Goal: Task Accomplishment & Management: Manage account settings

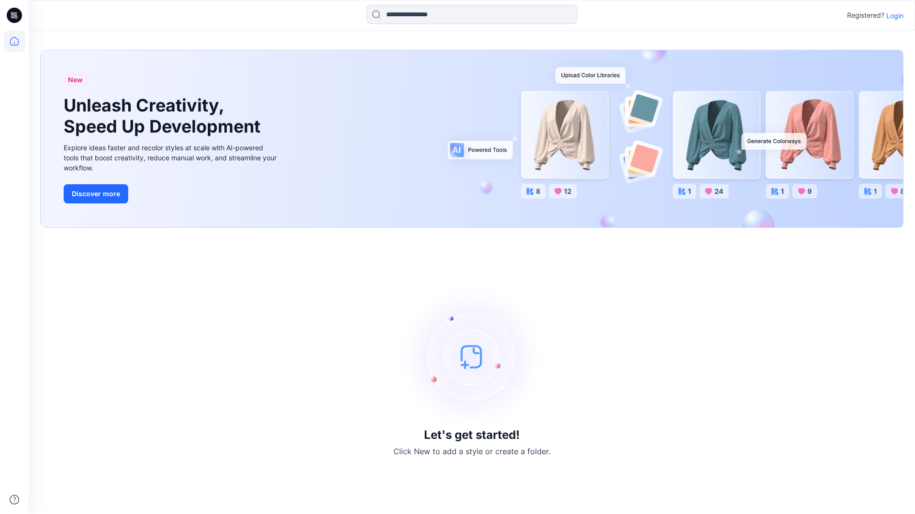
click at [895, 12] on p "Login" at bounding box center [894, 16] width 17 height 10
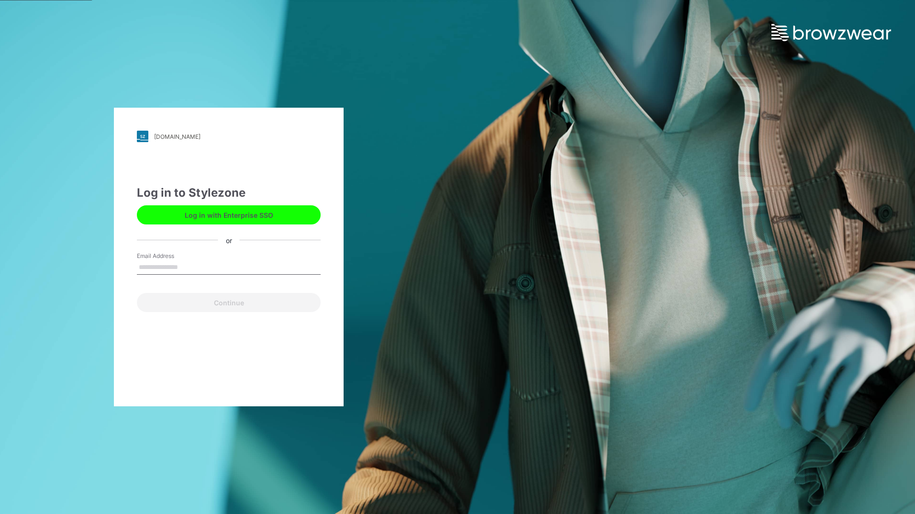
click at [259, 207] on button "Log in with Enterprise SSO" at bounding box center [229, 214] width 184 height 19
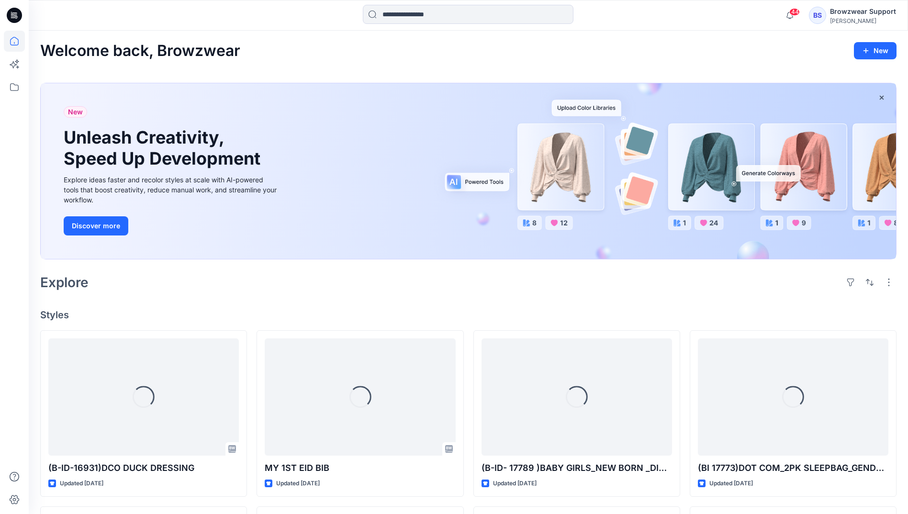
click at [830, 18] on div "BS Browzwear Support [PERSON_NAME]" at bounding box center [851, 15] width 87 height 19
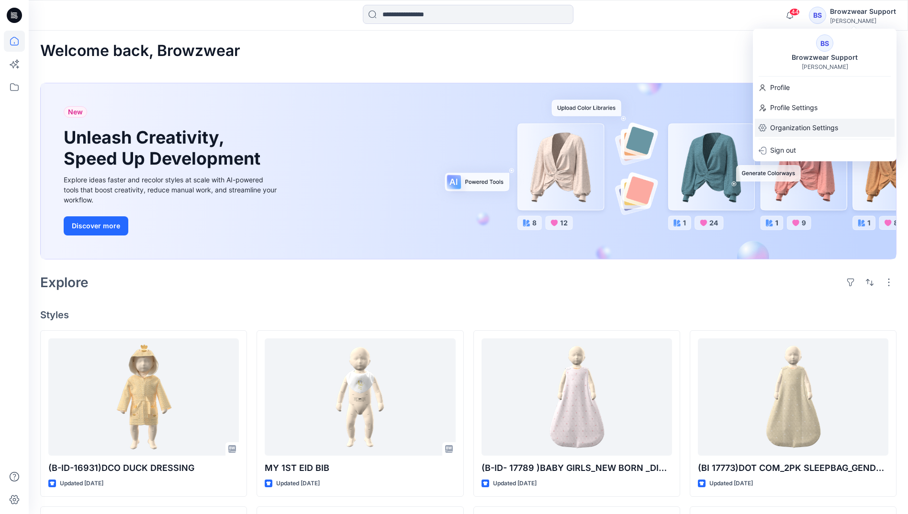
click at [813, 128] on p "Organization Settings" at bounding box center [804, 128] width 68 height 18
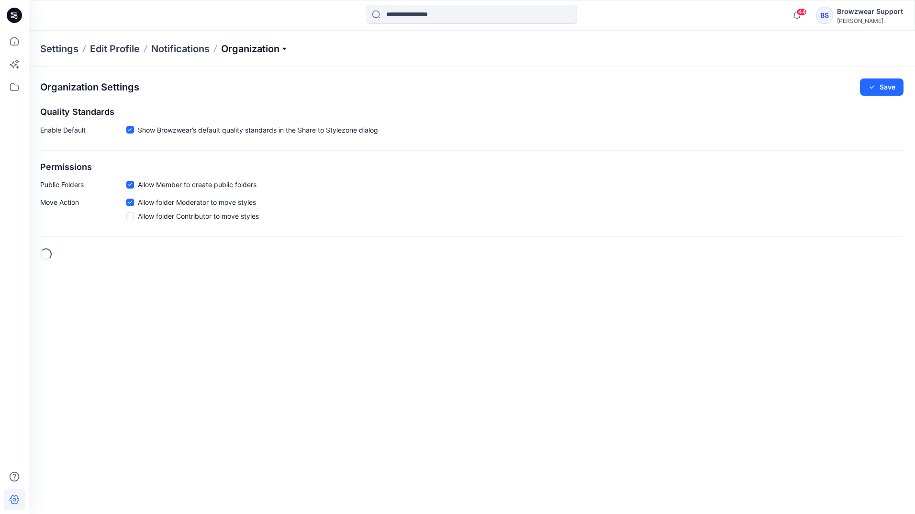
click at [281, 54] on p "Organization" at bounding box center [254, 48] width 67 height 13
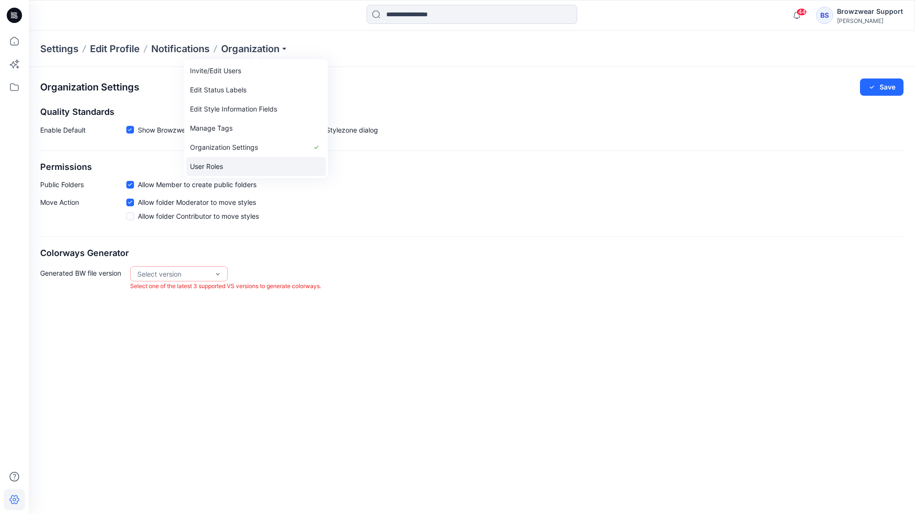
click at [244, 162] on link "User Roles" at bounding box center [256, 166] width 140 height 19
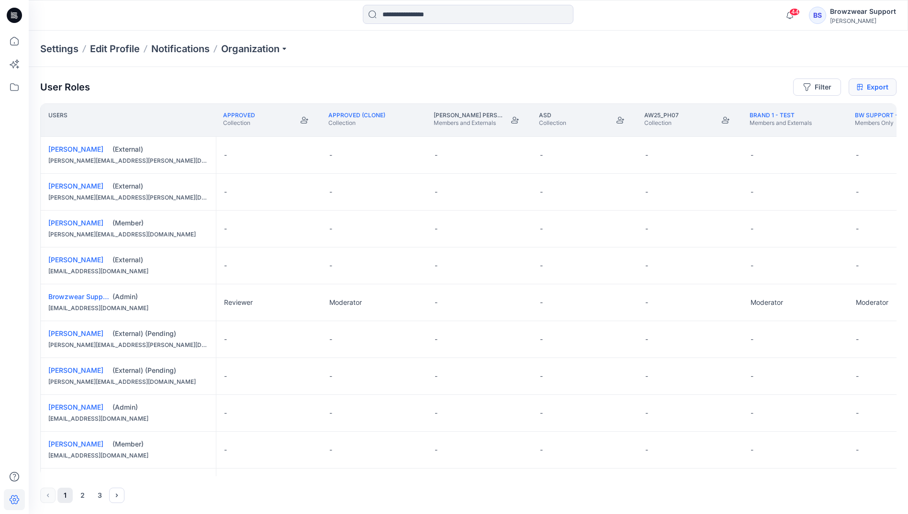
click at [885, 82] on link "Export" at bounding box center [872, 86] width 48 height 17
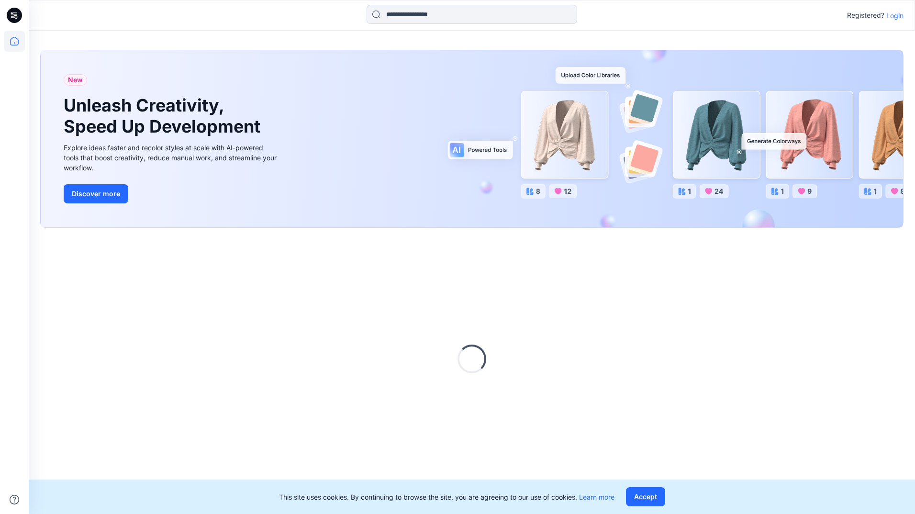
click at [892, 15] on p "Login" at bounding box center [894, 16] width 17 height 10
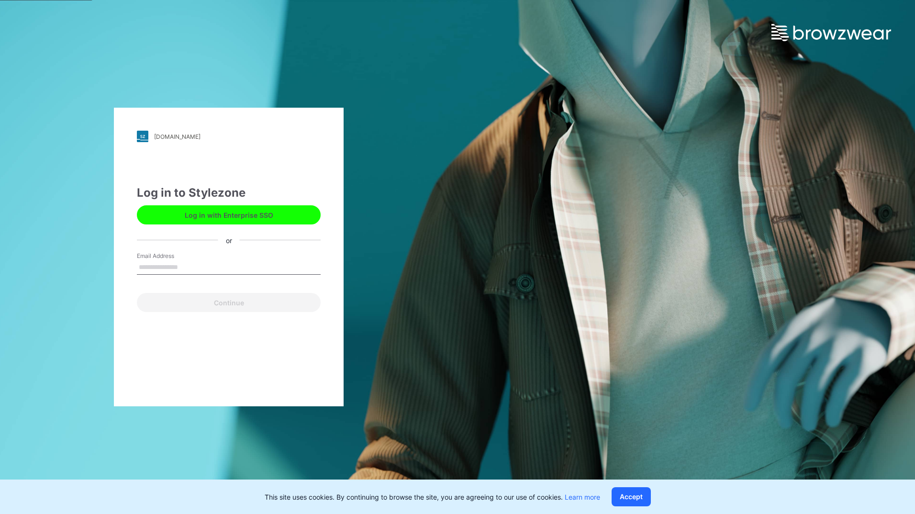
click at [234, 219] on button "Log in with Enterprise SSO" at bounding box center [229, 214] width 184 height 19
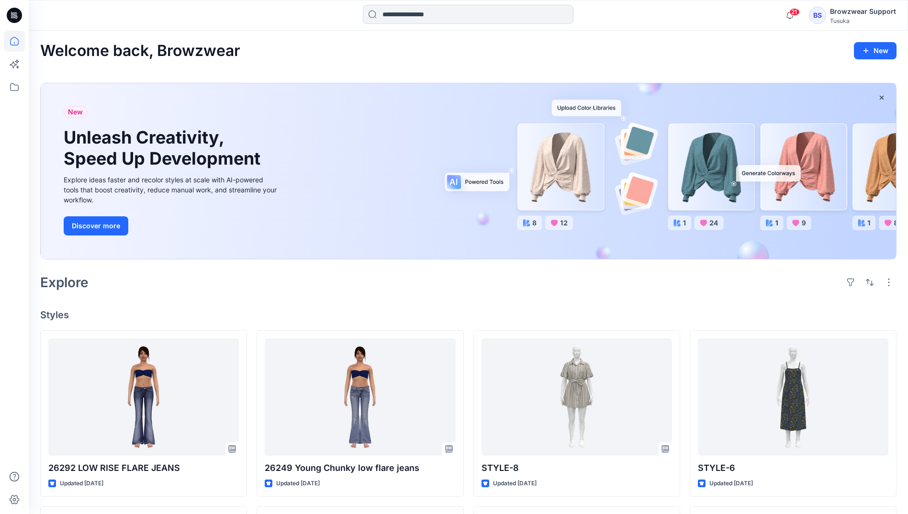
click at [821, 12] on div "BS" at bounding box center [816, 15] width 17 height 17
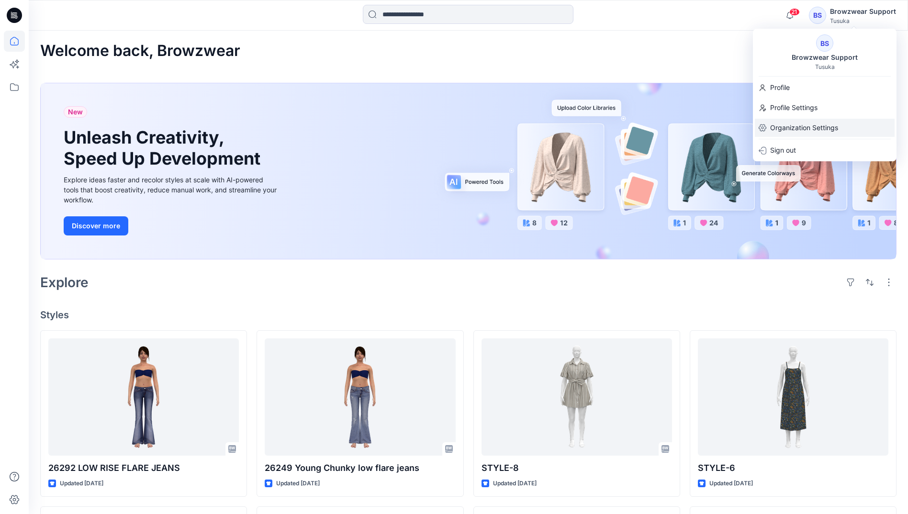
click at [799, 122] on p "Organization Settings" at bounding box center [804, 128] width 68 height 18
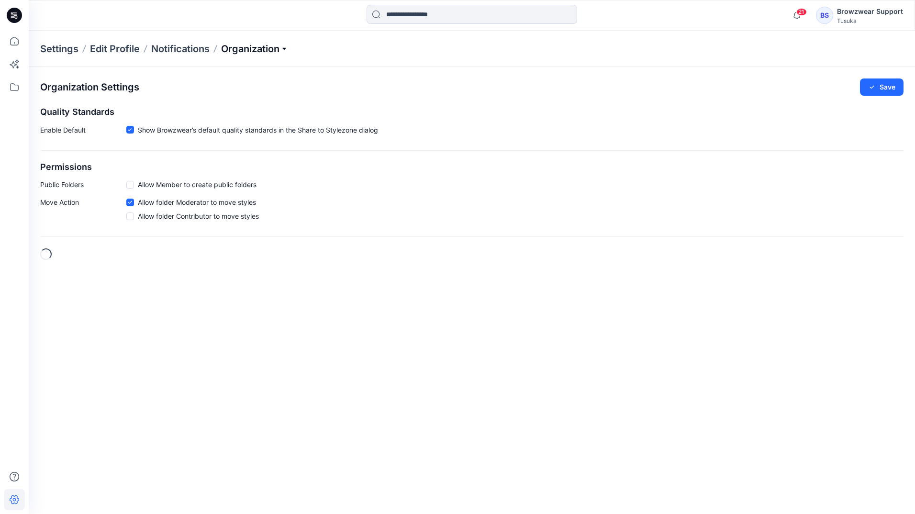
click at [282, 49] on p "Organization" at bounding box center [254, 48] width 67 height 13
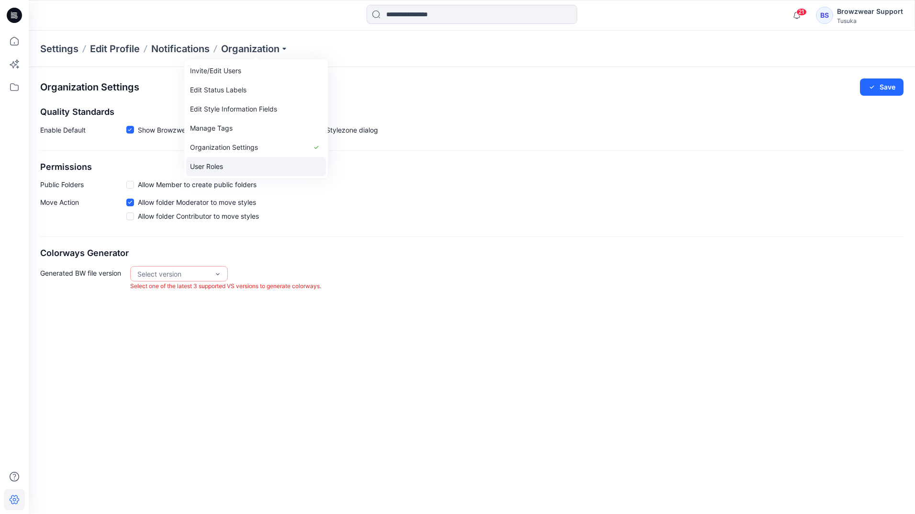
click at [247, 169] on link "User Roles" at bounding box center [256, 166] width 140 height 19
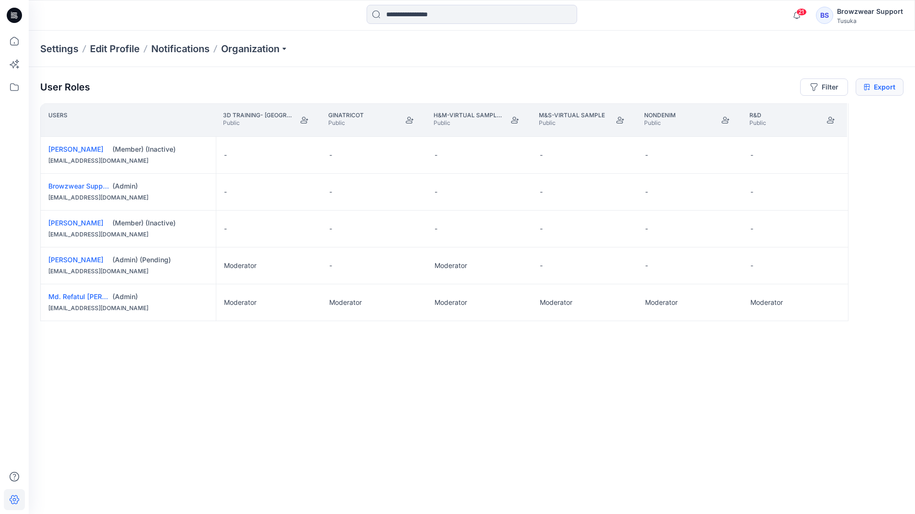
click at [890, 88] on link "Export" at bounding box center [879, 86] width 48 height 17
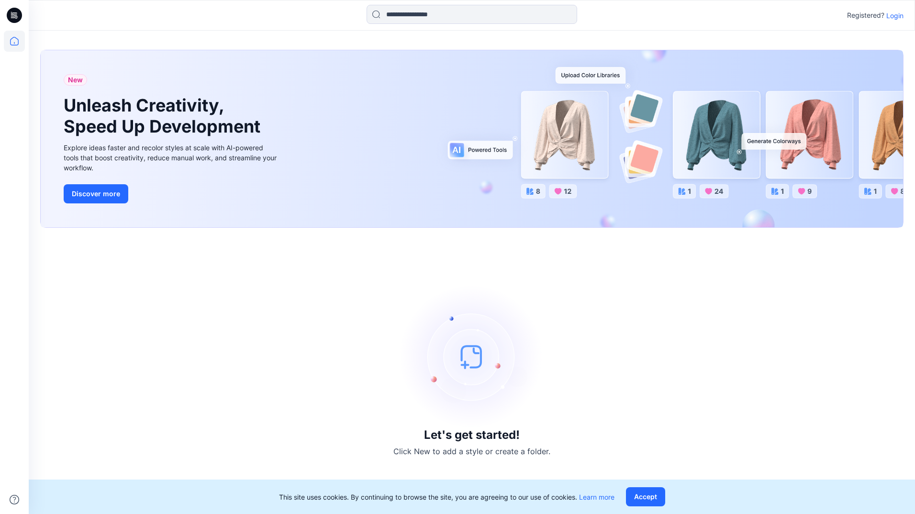
click at [902, 15] on p "Login" at bounding box center [894, 16] width 17 height 10
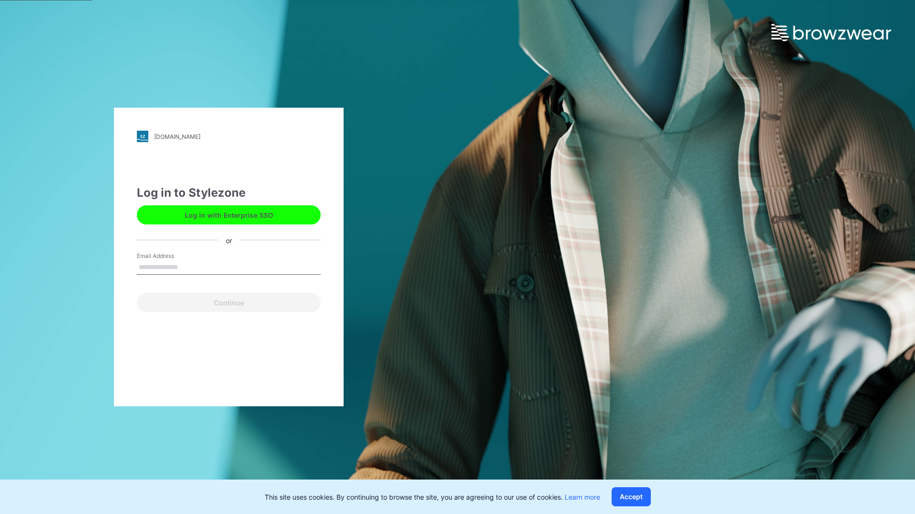
click at [248, 218] on button "Log in with Enterprise SSO" at bounding box center [229, 214] width 184 height 19
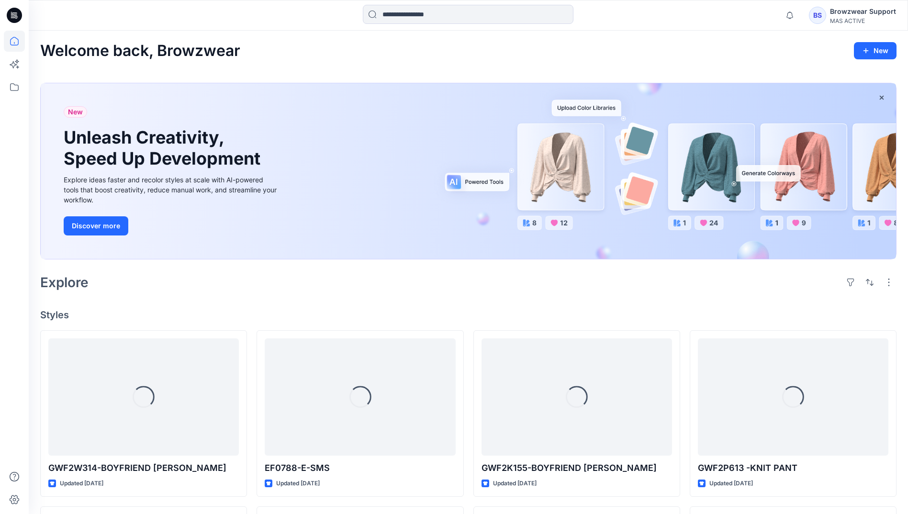
click at [818, 20] on div "BS" at bounding box center [816, 15] width 17 height 17
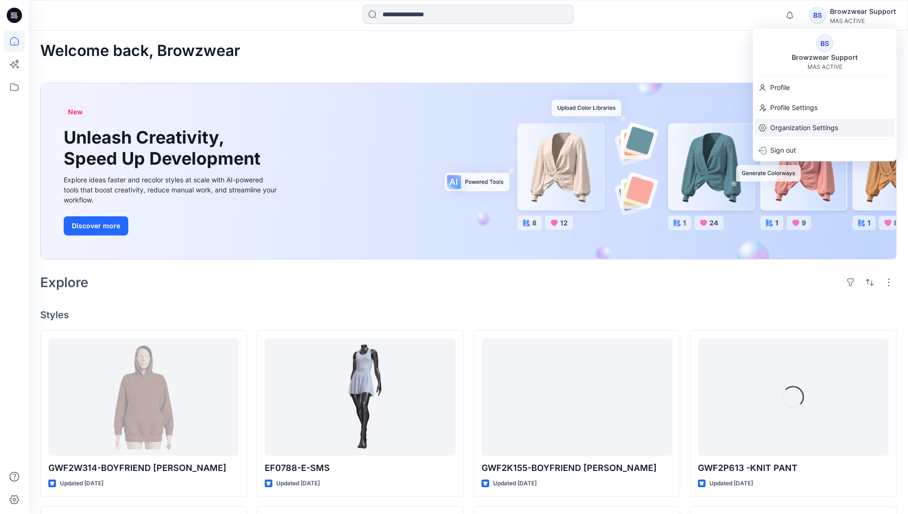
click at [800, 128] on p "Organization Settings" at bounding box center [804, 128] width 68 height 18
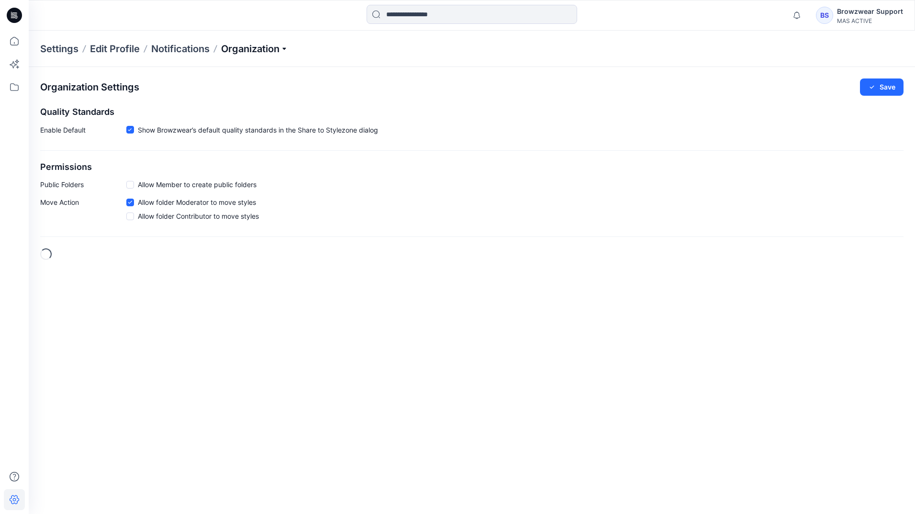
click at [280, 46] on p "Organization" at bounding box center [254, 48] width 67 height 13
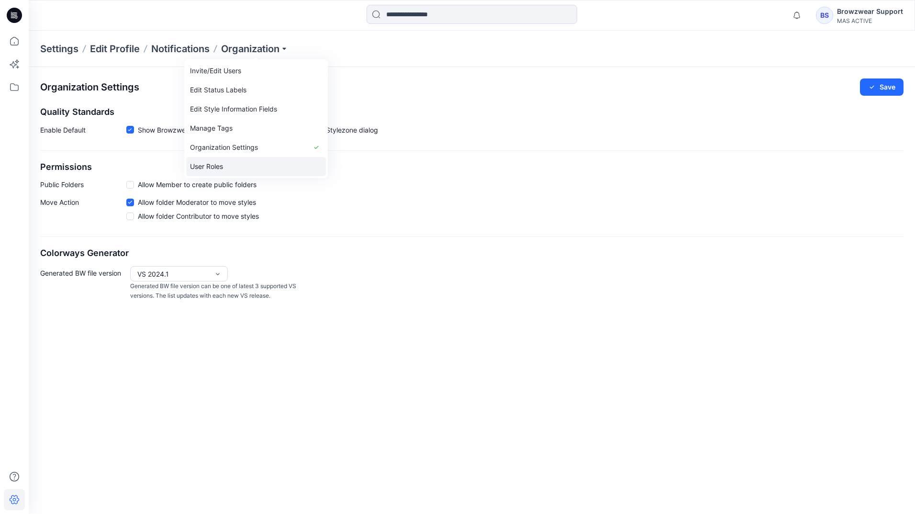
click at [231, 158] on link "User Roles" at bounding box center [256, 166] width 140 height 19
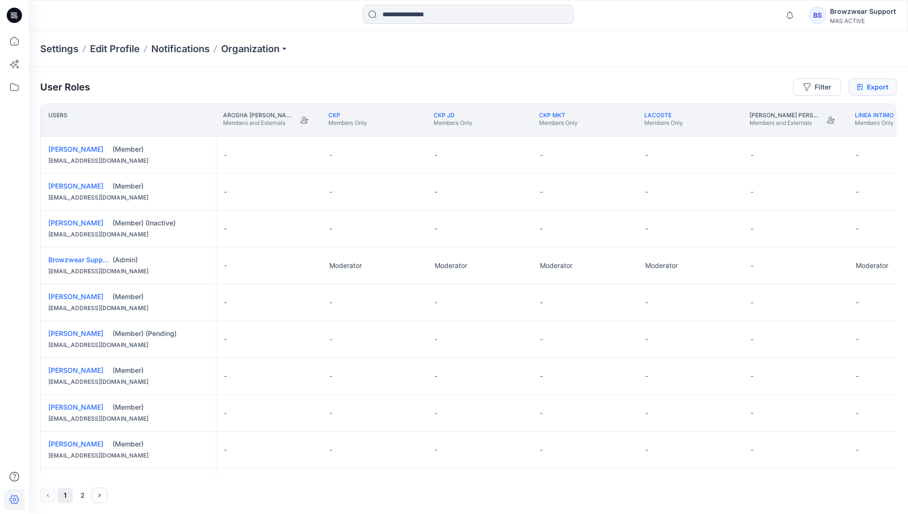
click at [871, 88] on link "Export" at bounding box center [872, 86] width 48 height 17
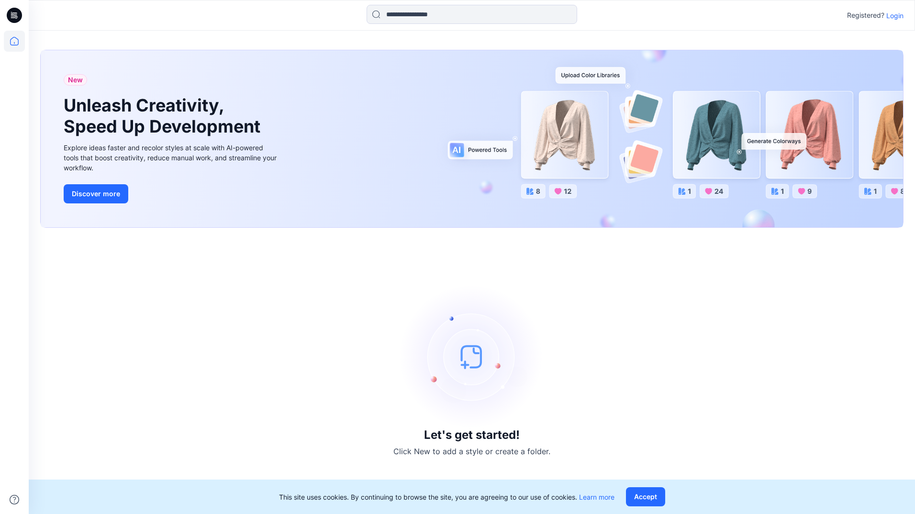
click at [897, 12] on p "Login" at bounding box center [894, 16] width 17 height 10
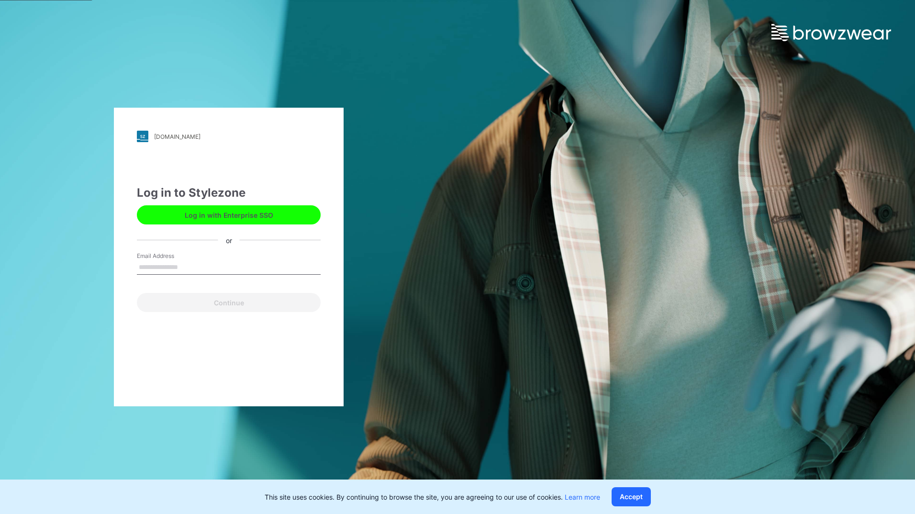
click at [245, 271] on input "Email Address" at bounding box center [229, 267] width 184 height 14
click at [275, 221] on button "Log in with Enterprise SSO" at bounding box center [229, 214] width 184 height 19
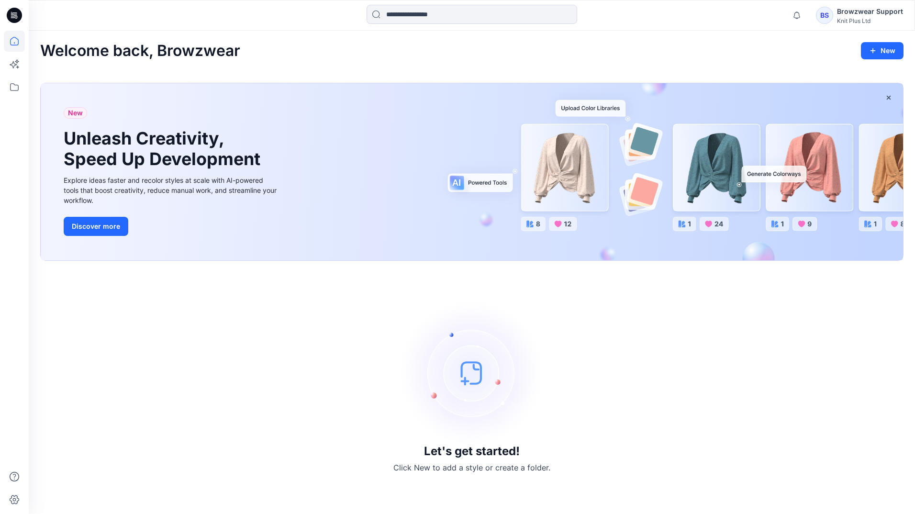
click at [829, 22] on div "BS" at bounding box center [824, 15] width 17 height 17
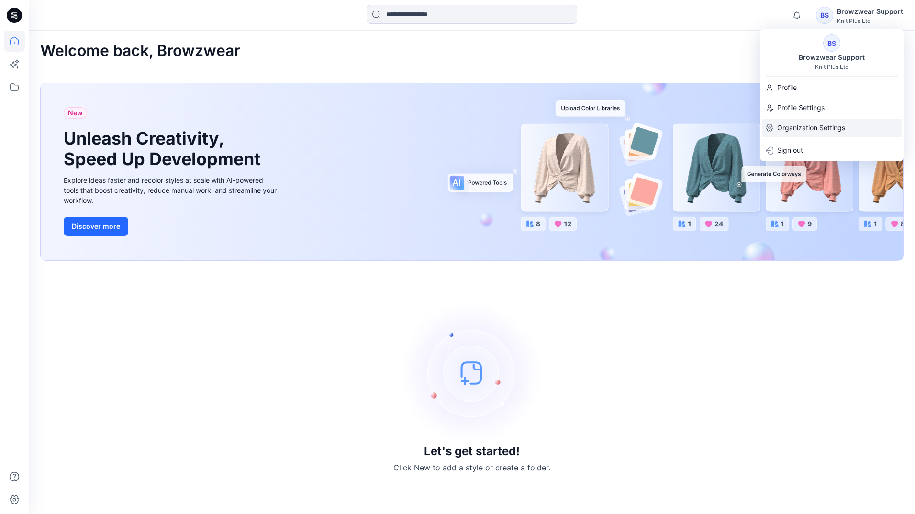
click at [806, 128] on p "Organization Settings" at bounding box center [811, 128] width 68 height 18
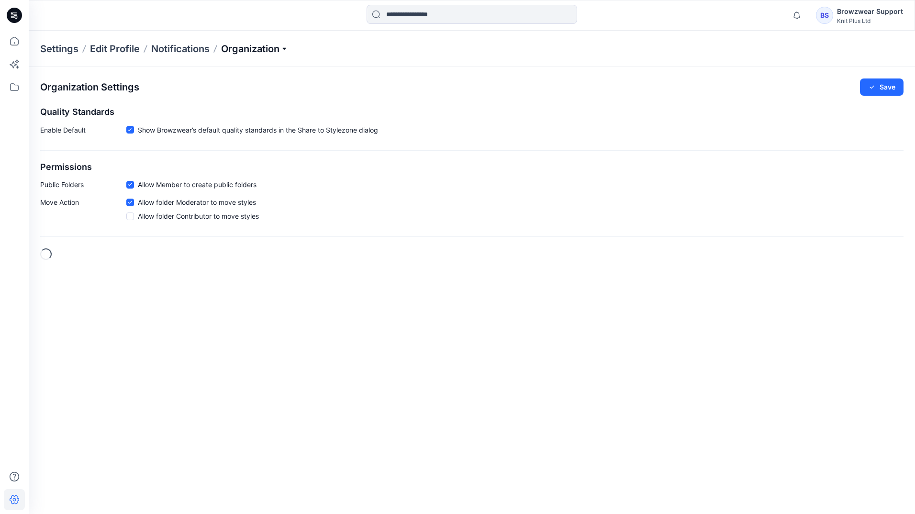
click at [282, 49] on p "Organization" at bounding box center [254, 48] width 67 height 13
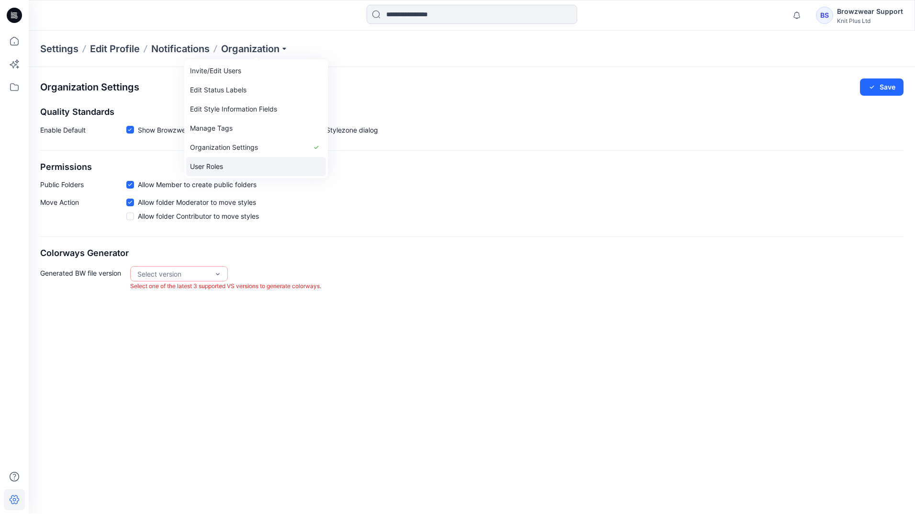
click at [233, 170] on link "User Roles" at bounding box center [256, 166] width 140 height 19
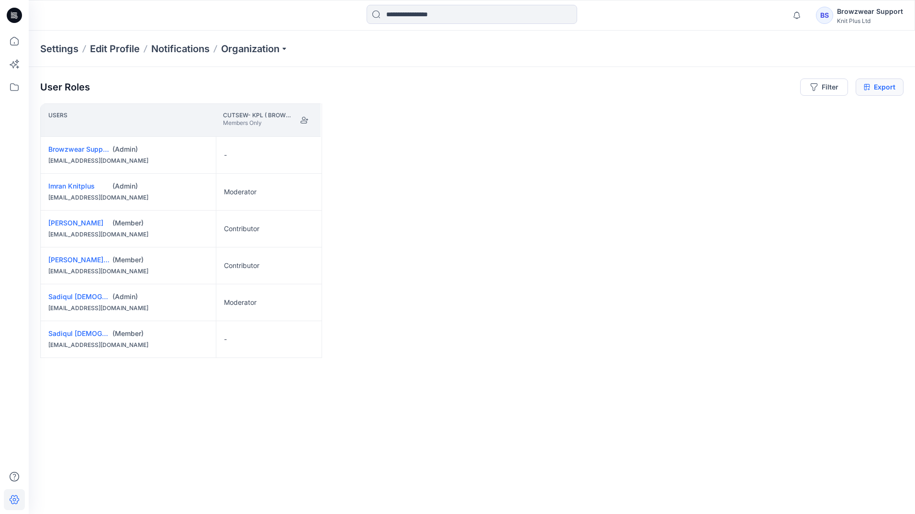
click at [897, 92] on link "Export" at bounding box center [879, 86] width 48 height 17
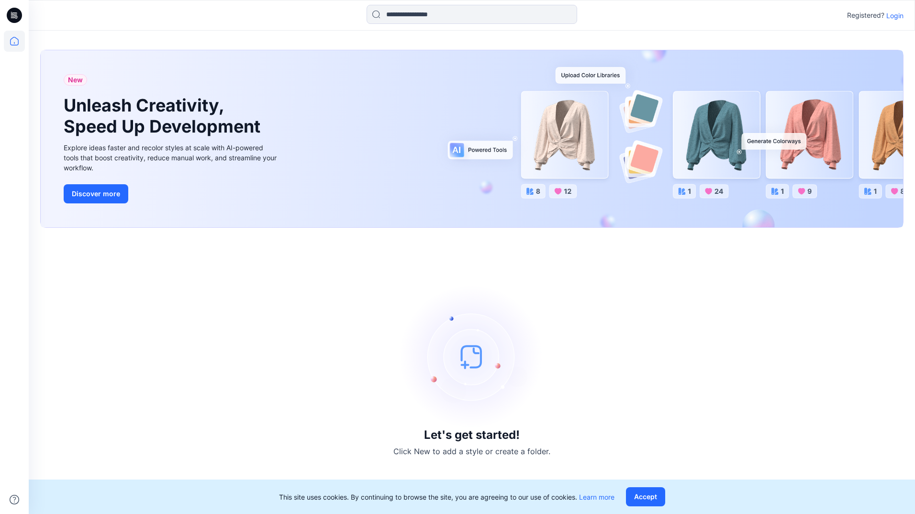
click at [902, 14] on p "Login" at bounding box center [894, 16] width 17 height 10
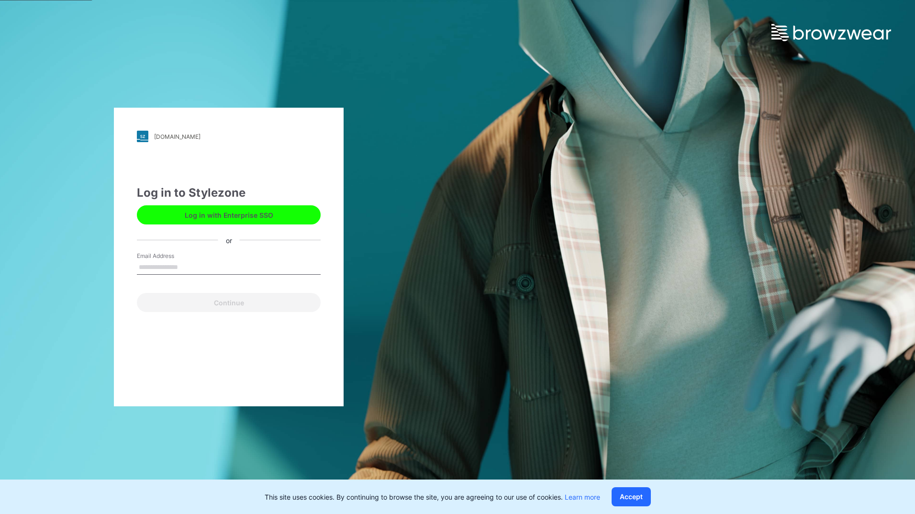
click at [209, 216] on button "Log in with Enterprise SSO" at bounding box center [229, 214] width 184 height 19
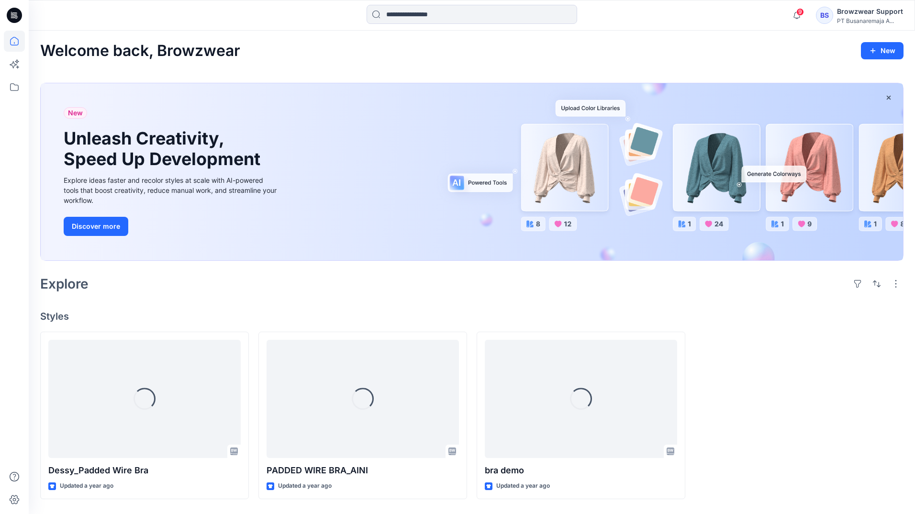
click at [826, 22] on div "BS" at bounding box center [824, 15] width 17 height 17
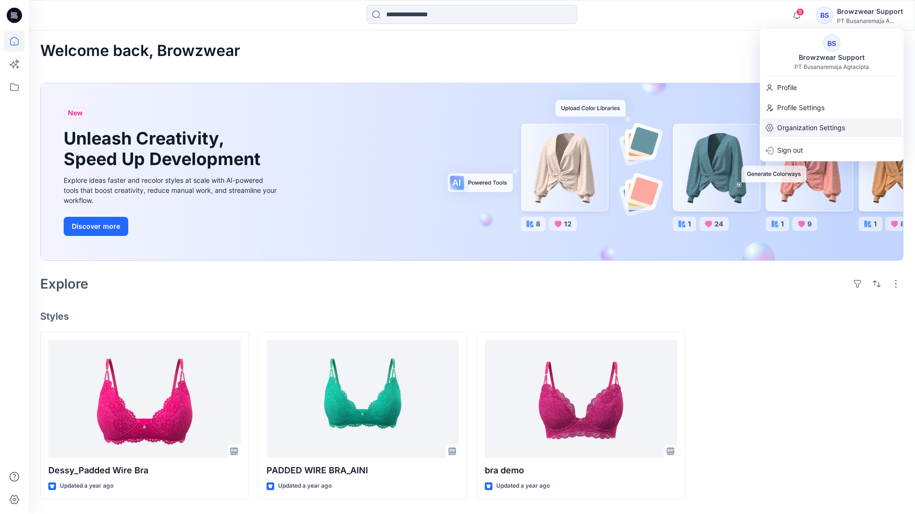
click at [821, 125] on p "Organization Settings" at bounding box center [811, 128] width 68 height 18
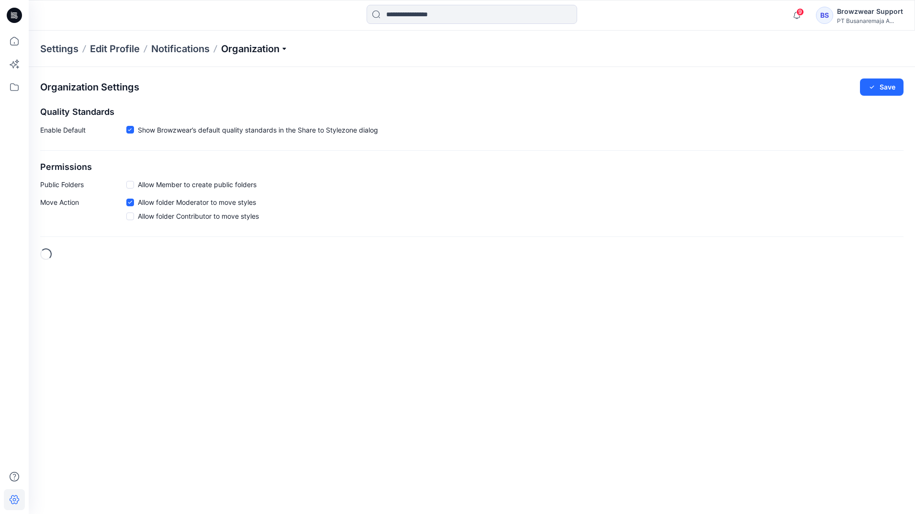
click at [282, 48] on p "Organization" at bounding box center [254, 48] width 67 height 13
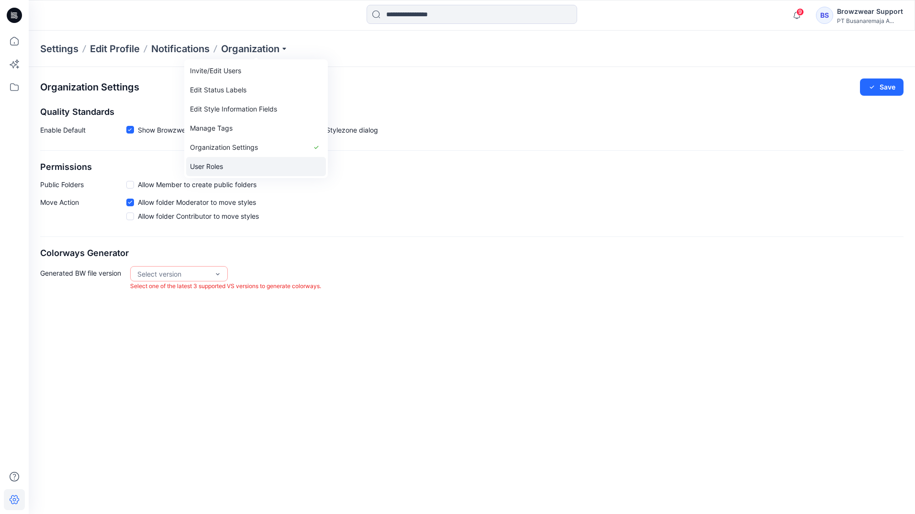
click at [250, 160] on link "User Roles" at bounding box center [256, 166] width 140 height 19
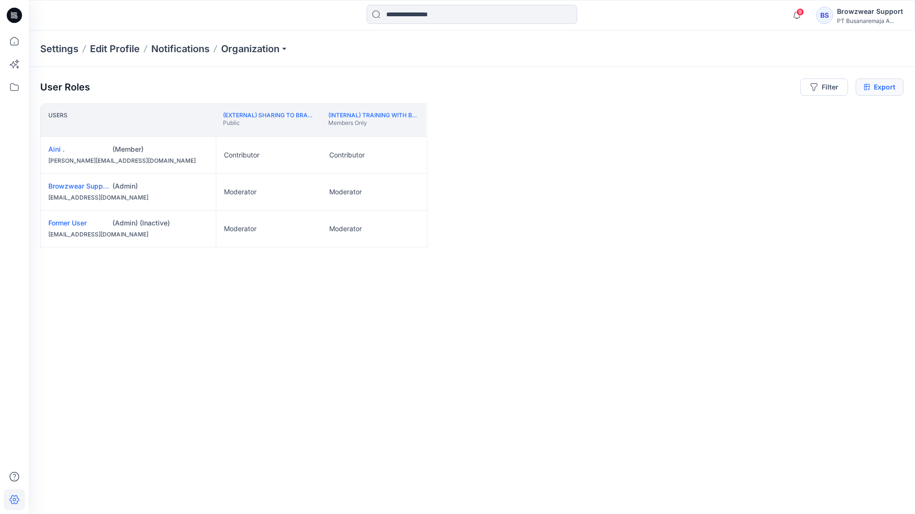
click at [885, 91] on link "Export" at bounding box center [879, 86] width 48 height 17
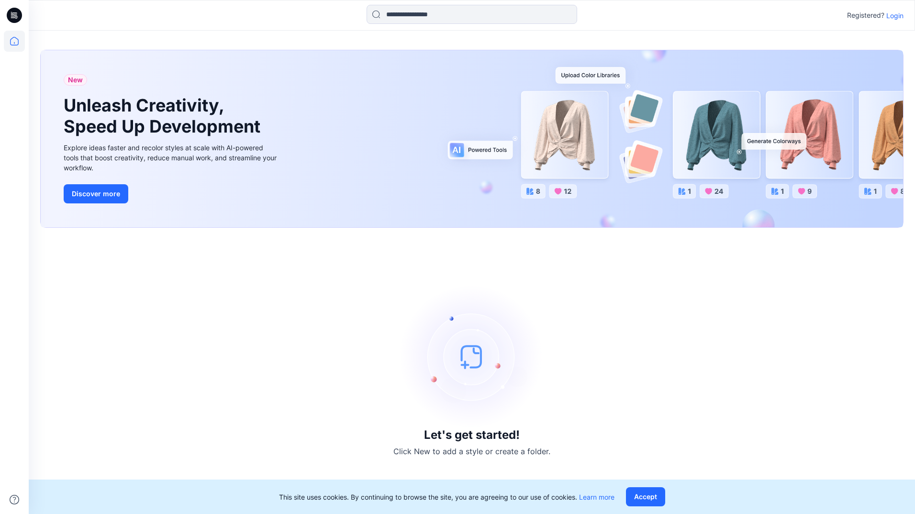
click at [892, 14] on p "Login" at bounding box center [894, 16] width 17 height 10
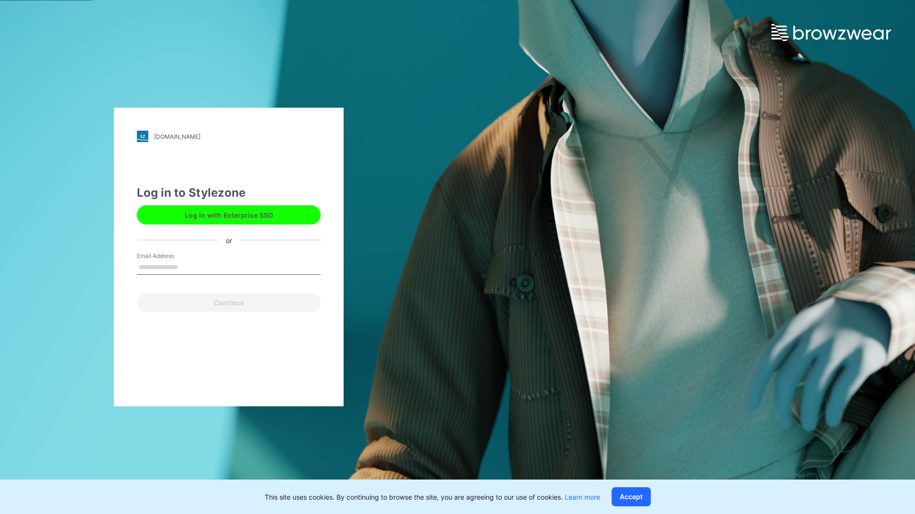
click at [243, 266] on input "Email Address" at bounding box center [229, 267] width 184 height 14
click at [242, 221] on button "Log in with Enterprise SSO" at bounding box center [229, 214] width 184 height 19
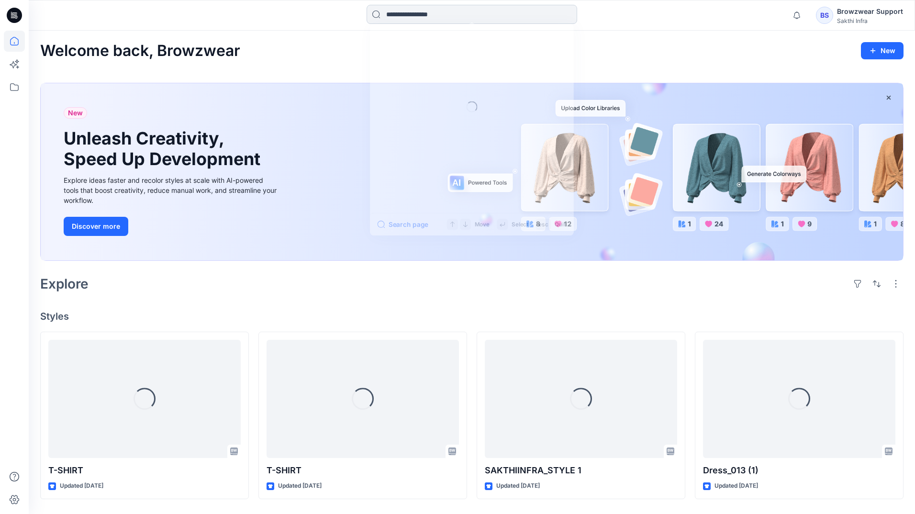
click at [409, 18] on input at bounding box center [471, 14] width 210 height 19
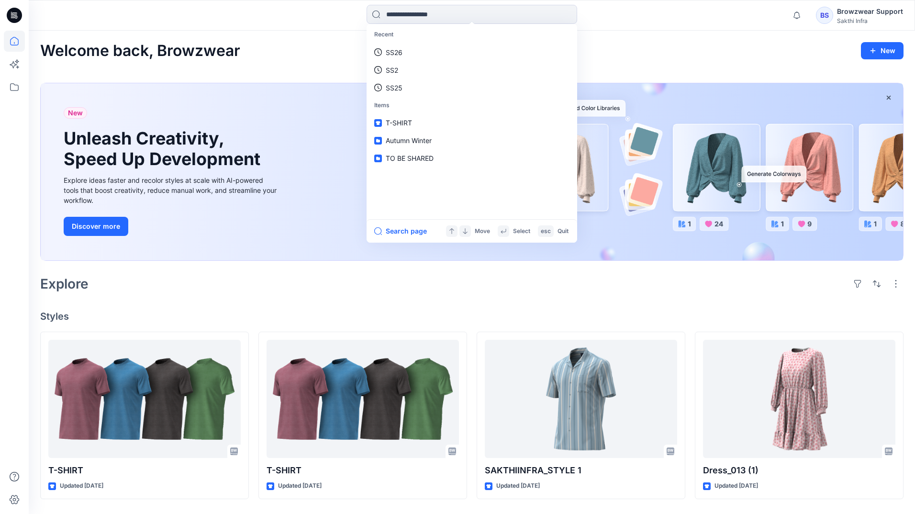
click at [827, 7] on div "BS" at bounding box center [824, 15] width 17 height 17
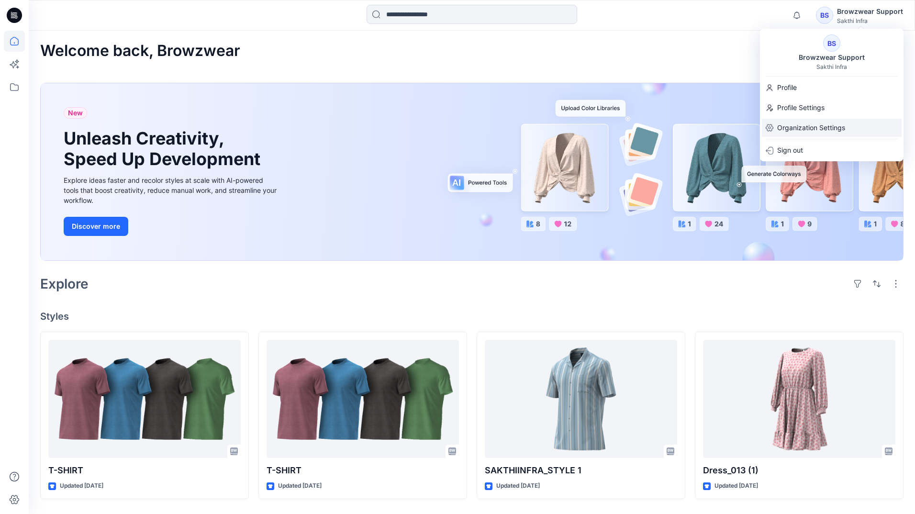
click at [818, 122] on p "Organization Settings" at bounding box center [811, 128] width 68 height 18
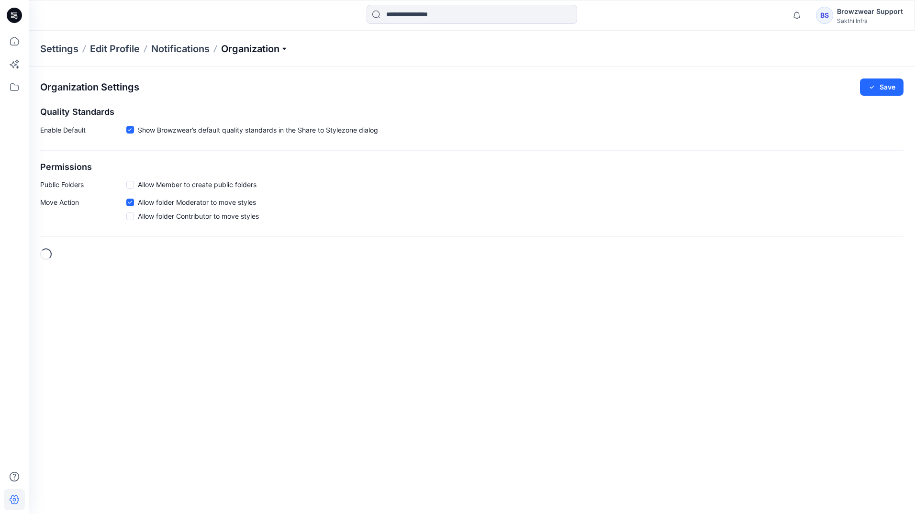
click at [277, 51] on p "Organization" at bounding box center [254, 48] width 67 height 13
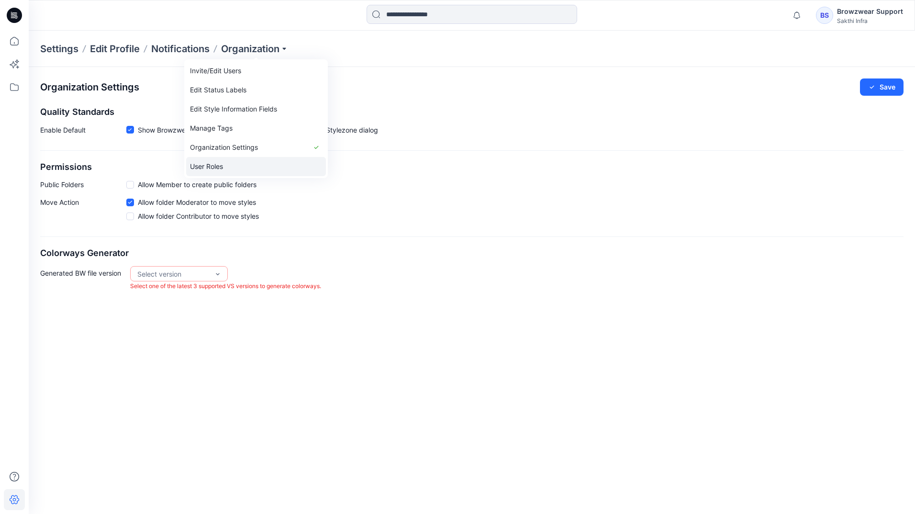
click at [245, 160] on link "User Roles" at bounding box center [256, 166] width 140 height 19
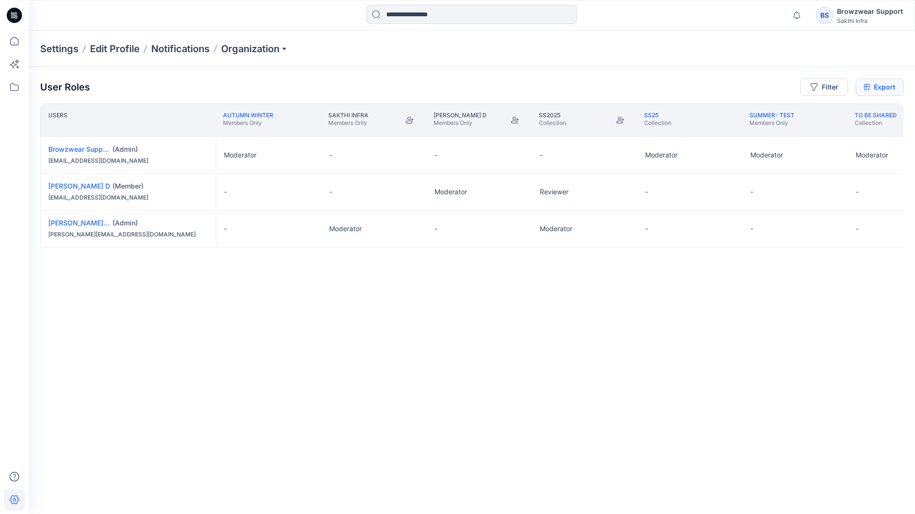
click at [884, 90] on link "Export" at bounding box center [879, 86] width 48 height 17
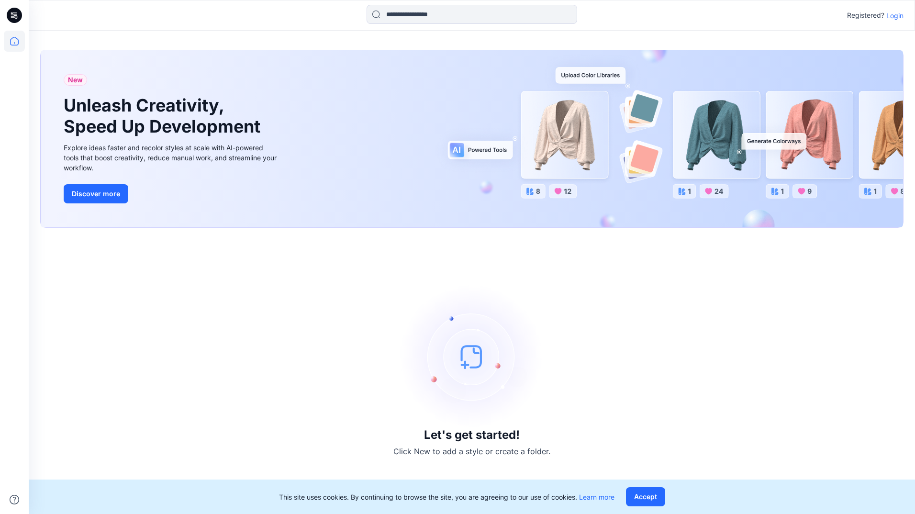
click at [895, 15] on p "Login" at bounding box center [894, 16] width 17 height 10
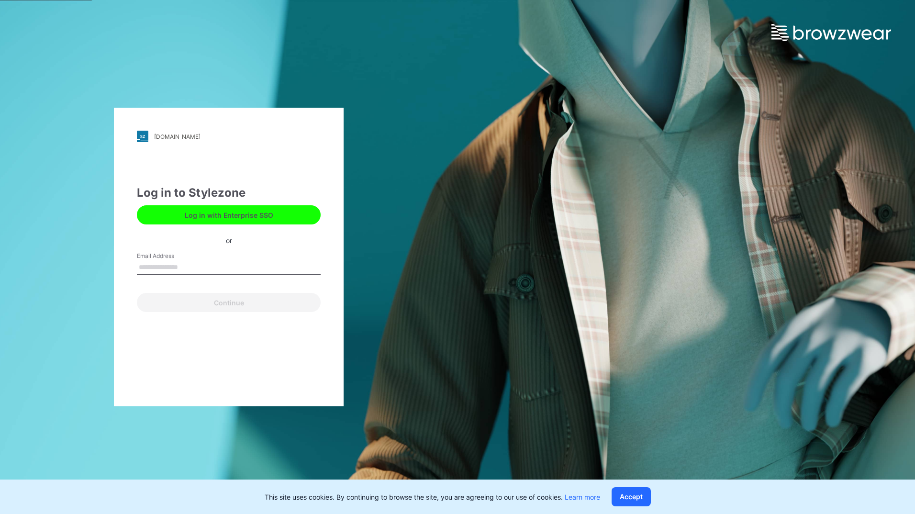
click at [211, 206] on button "Log in with Enterprise SSO" at bounding box center [229, 214] width 184 height 19
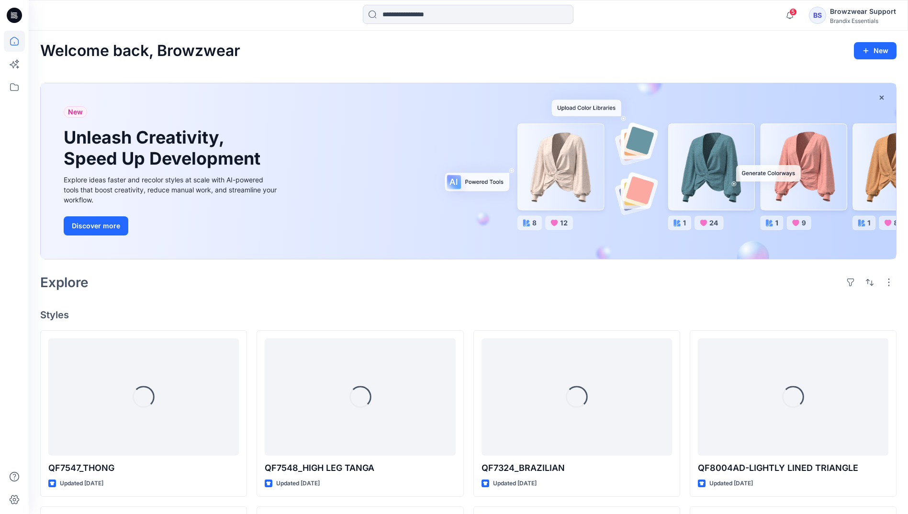
click at [816, 18] on div "BS" at bounding box center [816, 15] width 17 height 17
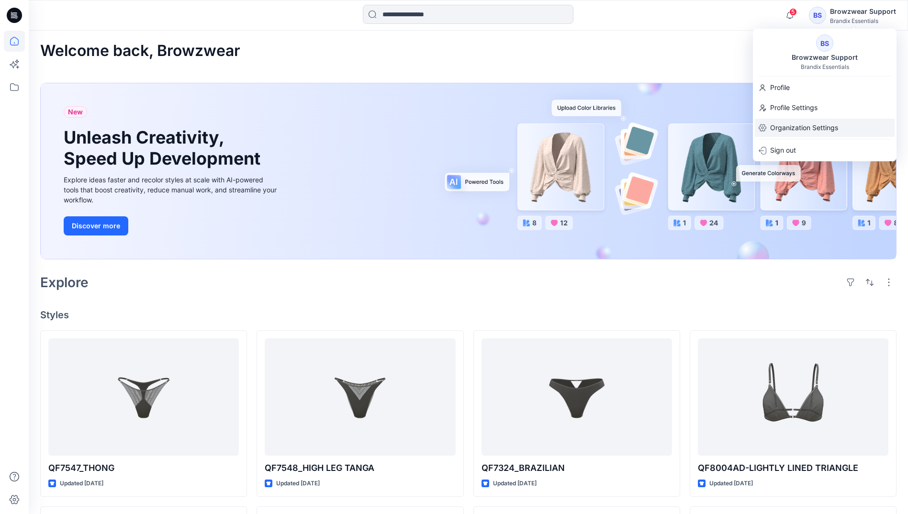
click at [820, 125] on p "Organization Settings" at bounding box center [804, 128] width 68 height 18
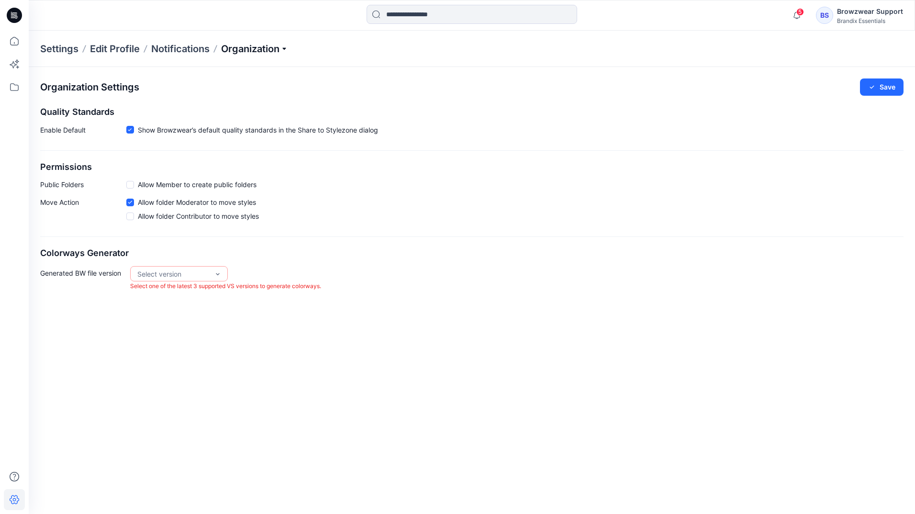
click at [268, 53] on p "Organization" at bounding box center [254, 48] width 67 height 13
click at [238, 165] on link "User Roles" at bounding box center [256, 166] width 140 height 19
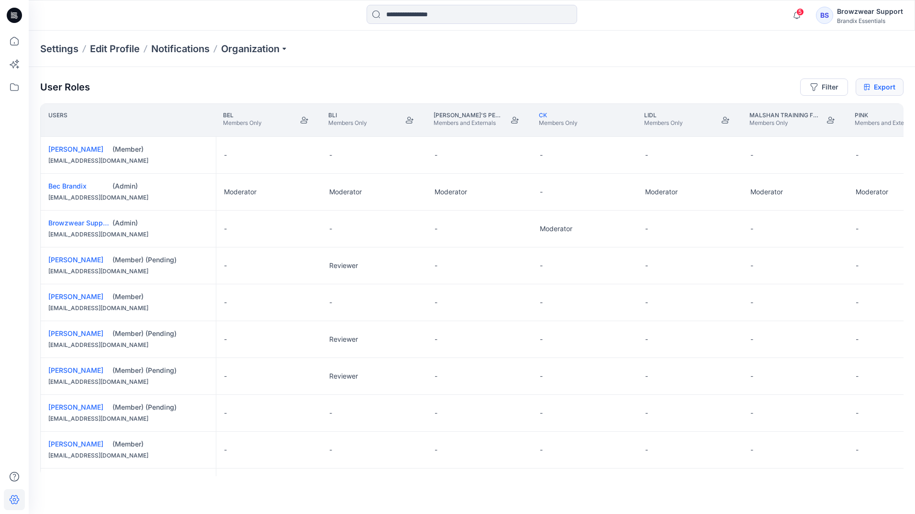
click at [877, 89] on link "Export" at bounding box center [879, 86] width 48 height 17
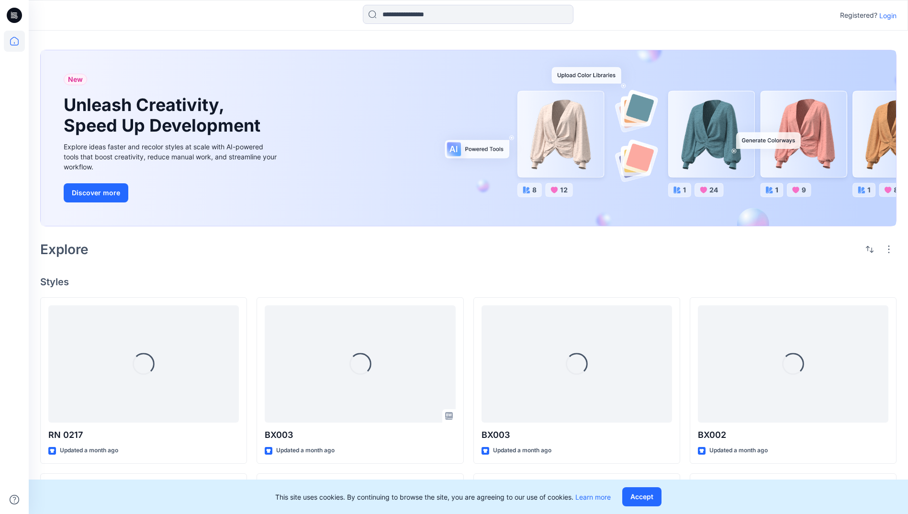
click at [895, 16] on p "Login" at bounding box center [887, 16] width 17 height 10
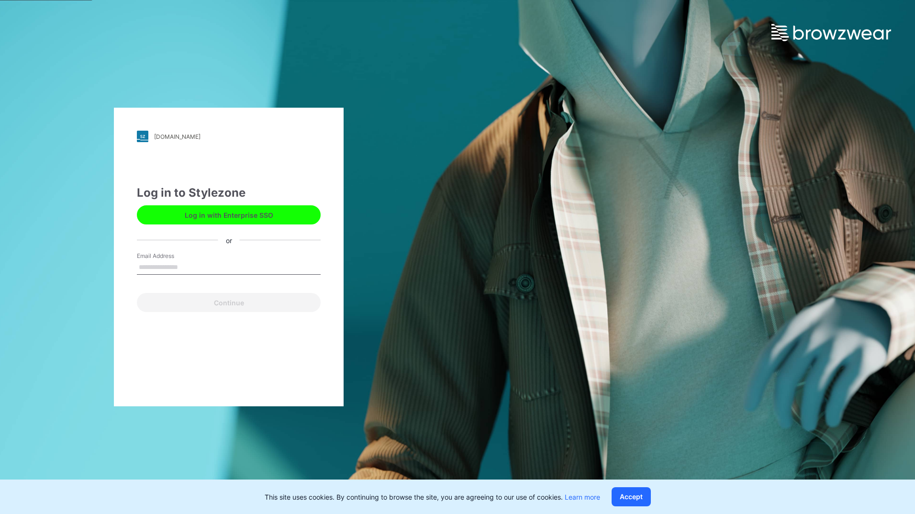
click at [222, 221] on button "Log in with Enterprise SSO" at bounding box center [229, 214] width 184 height 19
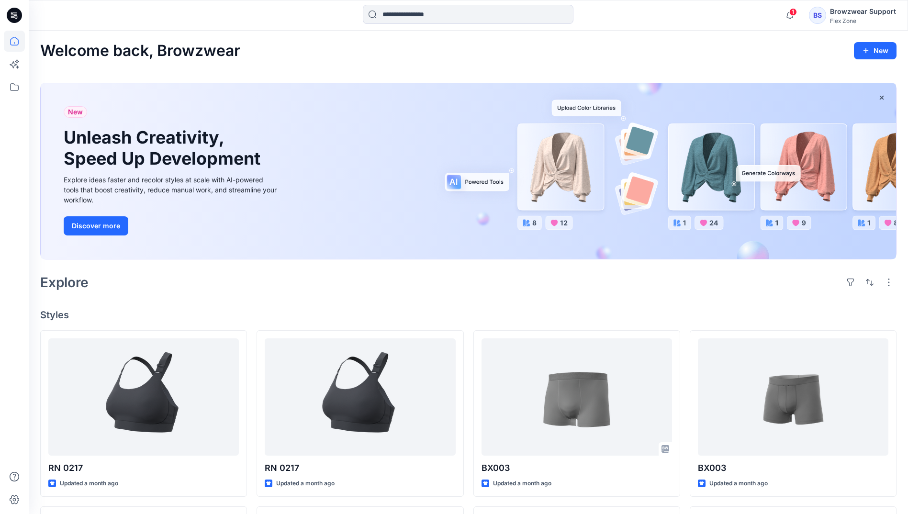
click at [828, 20] on div "BS Browzwear Support Flex Zone" at bounding box center [851, 15] width 87 height 19
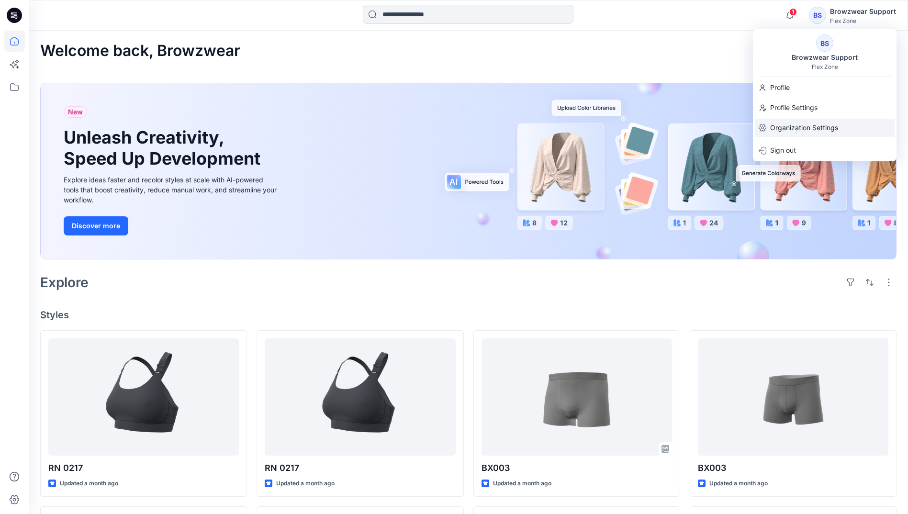
click at [818, 132] on p "Organization Settings" at bounding box center [804, 128] width 68 height 18
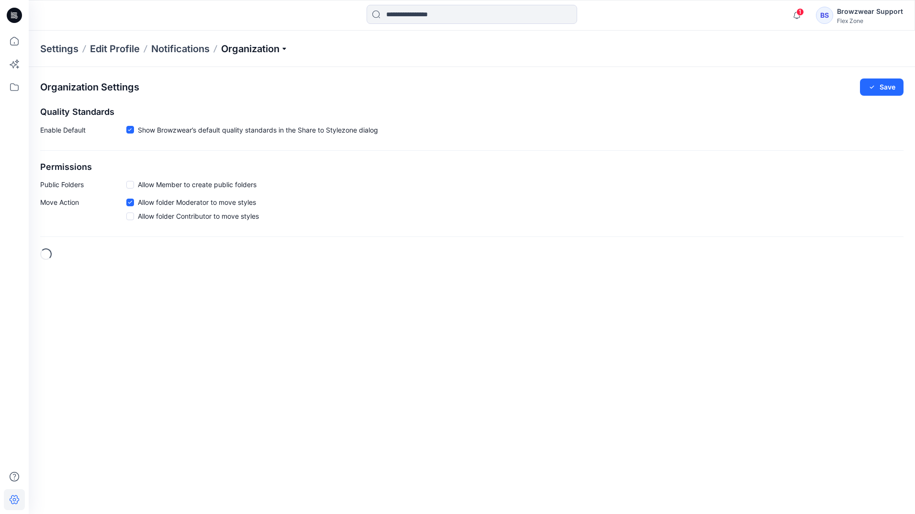
click at [282, 49] on p "Organization" at bounding box center [254, 48] width 67 height 13
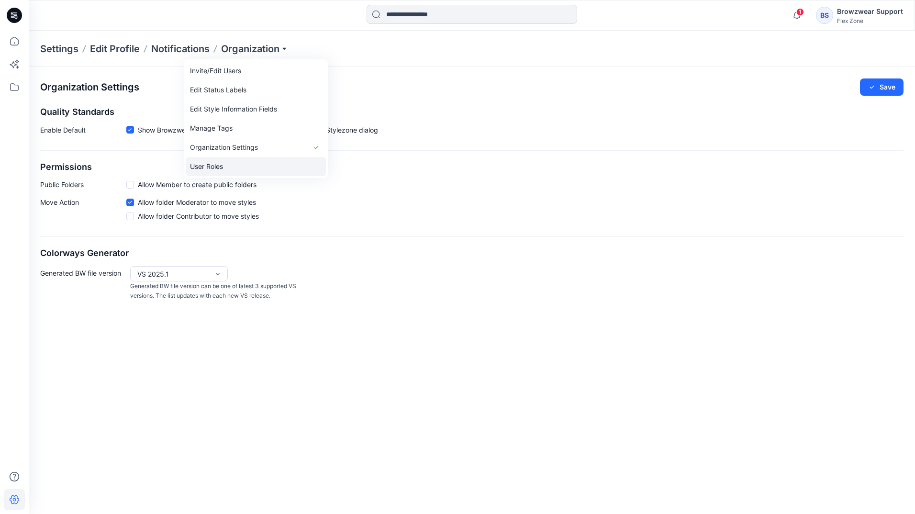
click at [227, 166] on link "User Roles" at bounding box center [256, 166] width 140 height 19
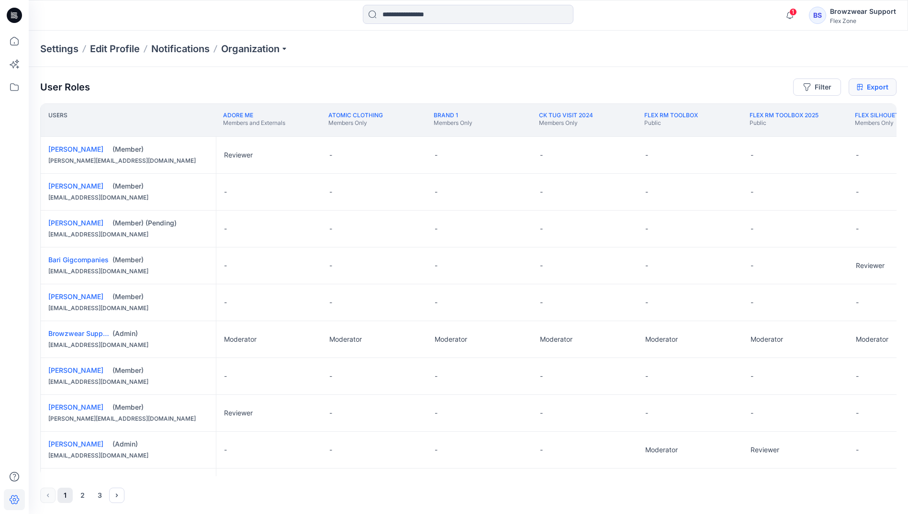
click at [863, 92] on link "Export" at bounding box center [872, 86] width 48 height 17
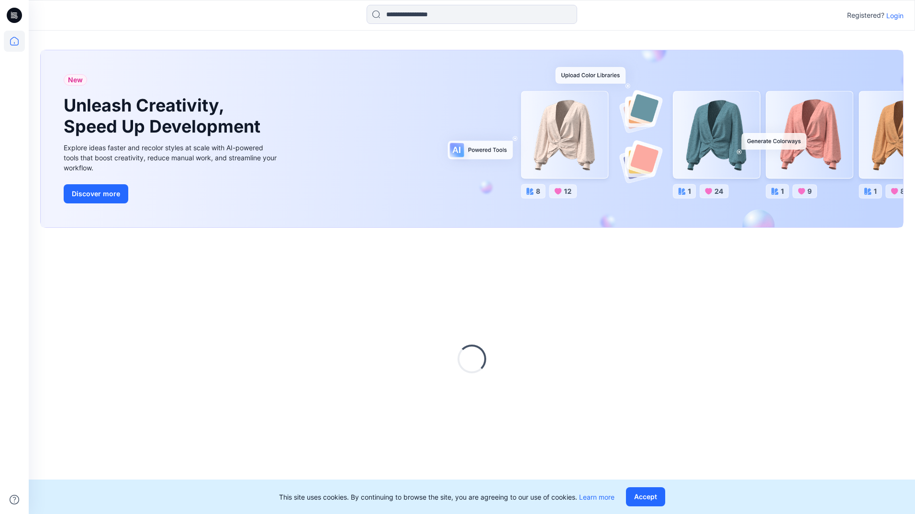
click at [899, 11] on p "Login" at bounding box center [894, 16] width 17 height 10
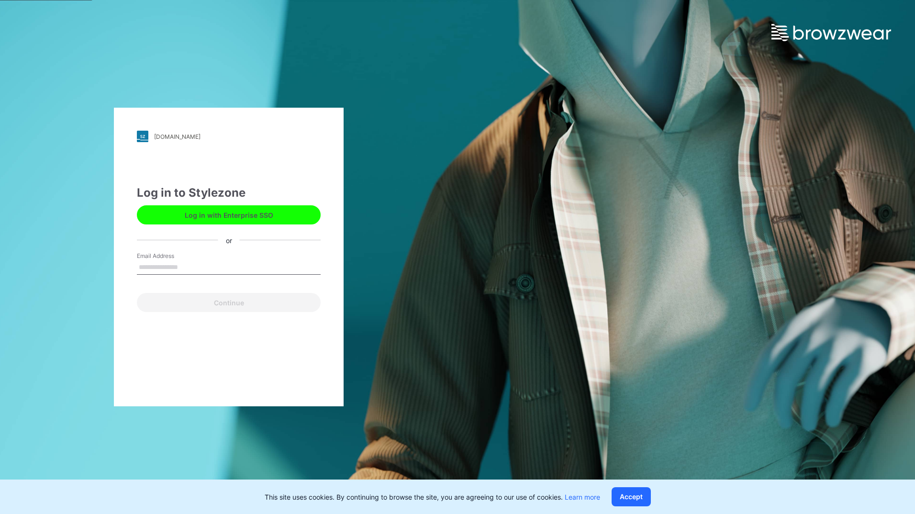
click at [226, 220] on button "Log in with Enterprise SSO" at bounding box center [229, 214] width 184 height 19
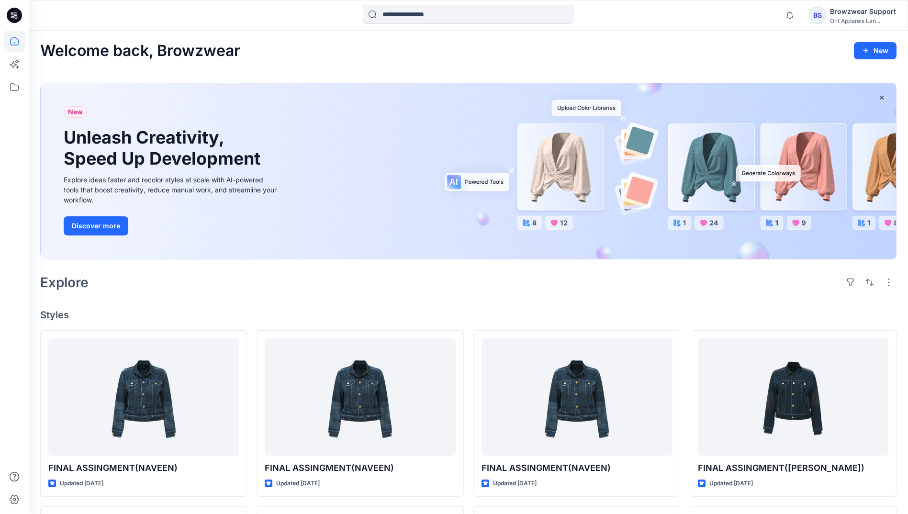
click at [822, 11] on div "BS" at bounding box center [816, 15] width 17 height 17
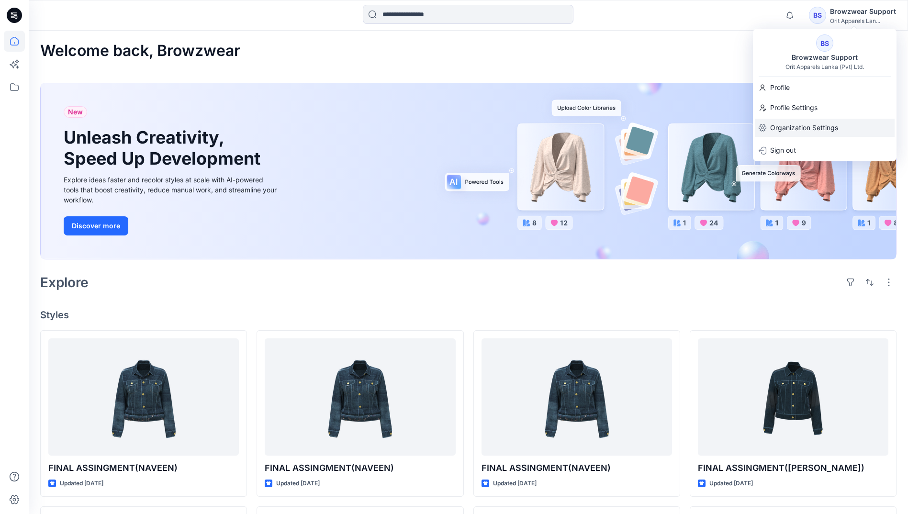
click at [798, 132] on p "Organization Settings" at bounding box center [804, 128] width 68 height 18
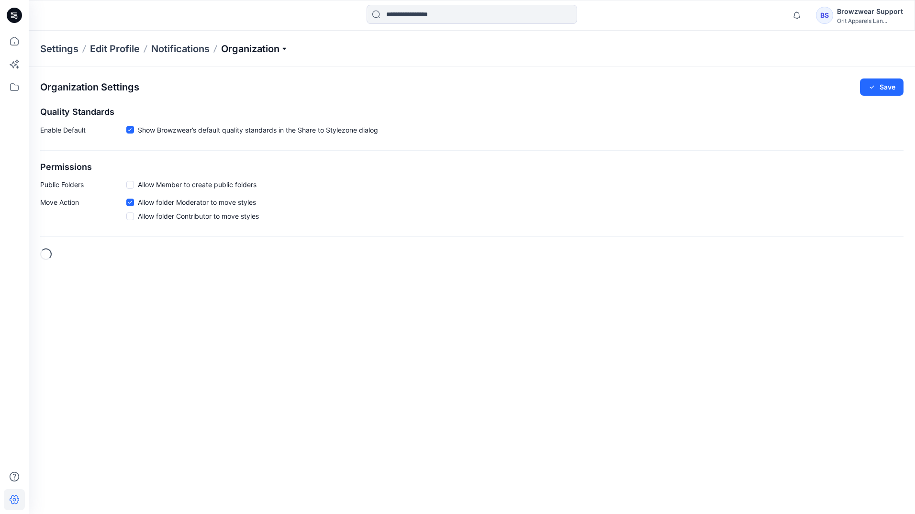
click at [270, 49] on p "Organization" at bounding box center [254, 48] width 67 height 13
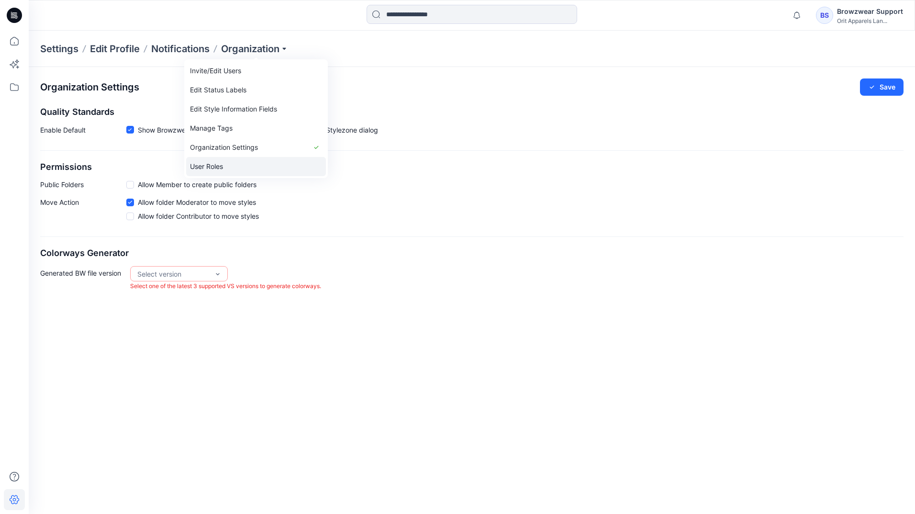
click at [237, 170] on link "User Roles" at bounding box center [256, 166] width 140 height 19
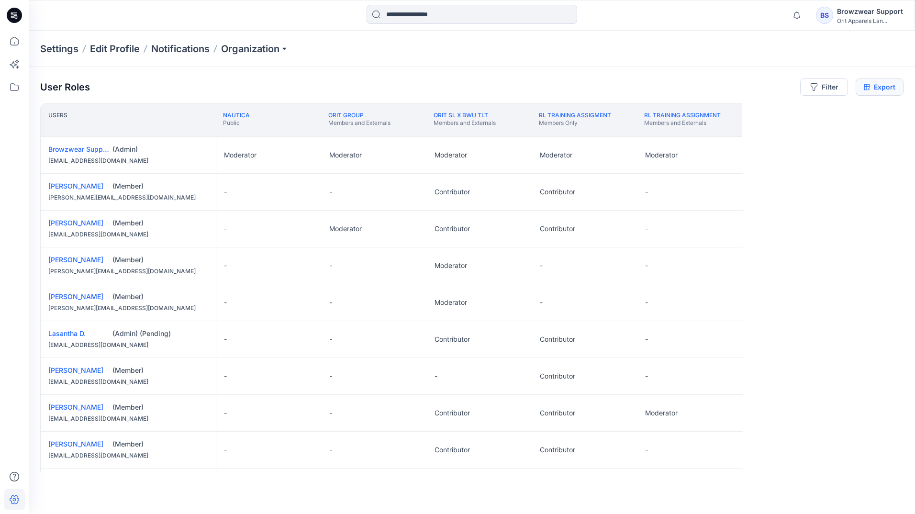
click at [885, 94] on link "Export" at bounding box center [879, 86] width 48 height 17
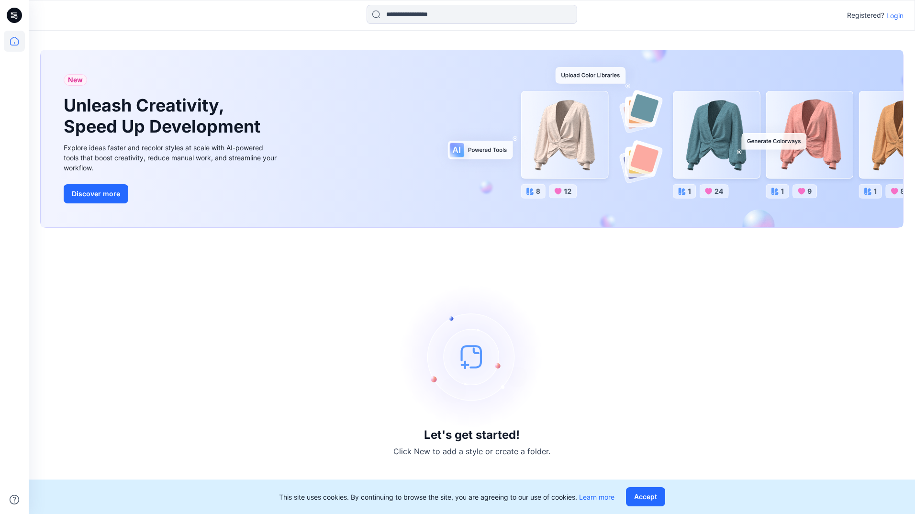
click at [894, 16] on p "Login" at bounding box center [894, 16] width 17 height 10
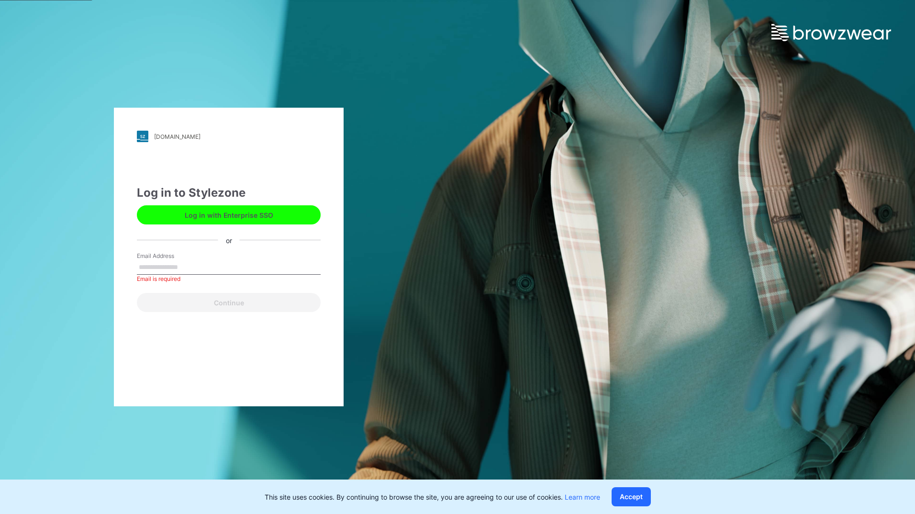
click at [260, 208] on button "Log in with Enterprise SSO" at bounding box center [229, 214] width 184 height 19
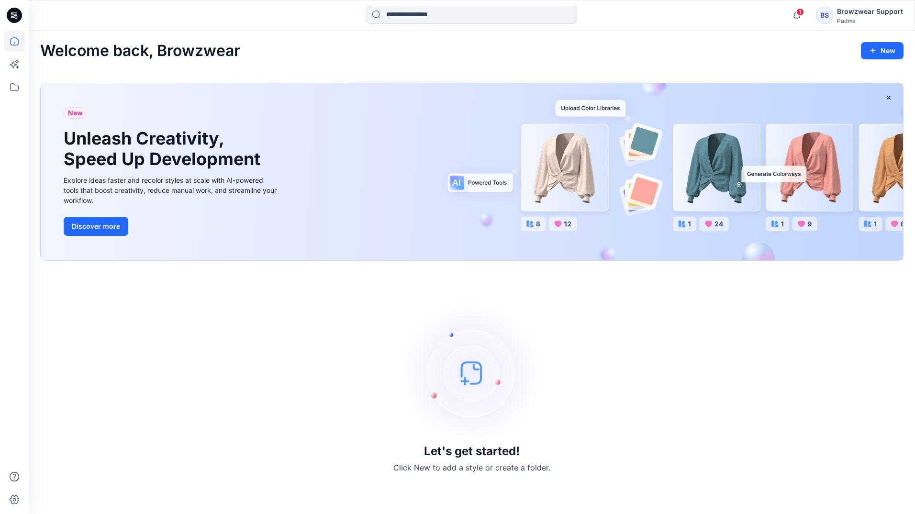
click at [823, 14] on div "BS" at bounding box center [824, 15] width 17 height 17
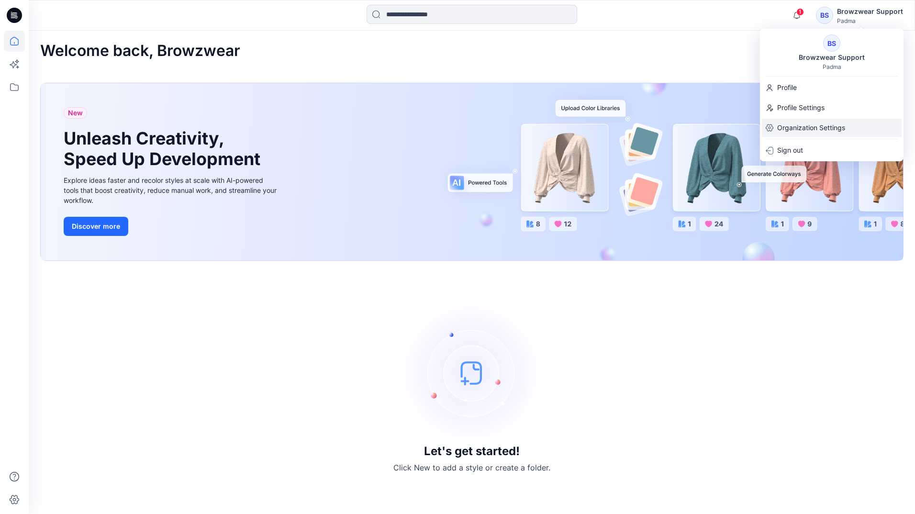
click at [791, 128] on p "Organization Settings" at bounding box center [811, 128] width 68 height 18
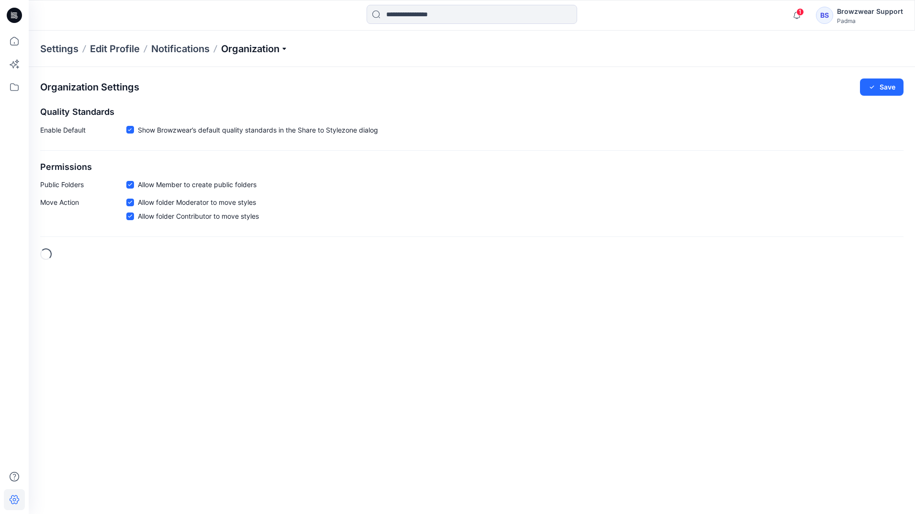
click at [281, 46] on p "Organization" at bounding box center [254, 48] width 67 height 13
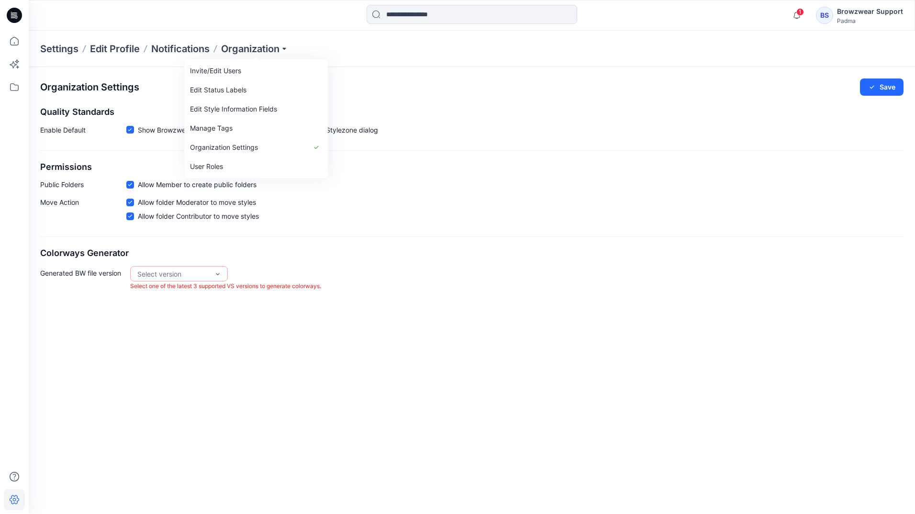
click at [237, 179] on span "Allow Member to create public folders" at bounding box center [197, 184] width 119 height 10
click at [261, 46] on p "Organization" at bounding box center [254, 48] width 67 height 13
click at [237, 163] on link "User Roles" at bounding box center [256, 166] width 140 height 19
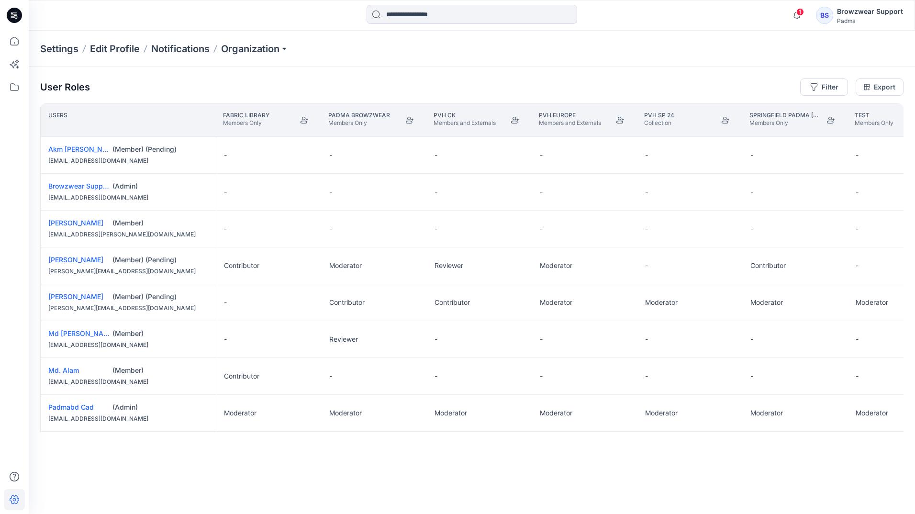
click at [877, 98] on div "User Roles Filter Export Users Fabric Library Members Only PADMA BROWZWEAR Memb…" at bounding box center [472, 277] width 886 height 421
click at [881, 89] on link "Export" at bounding box center [879, 86] width 48 height 17
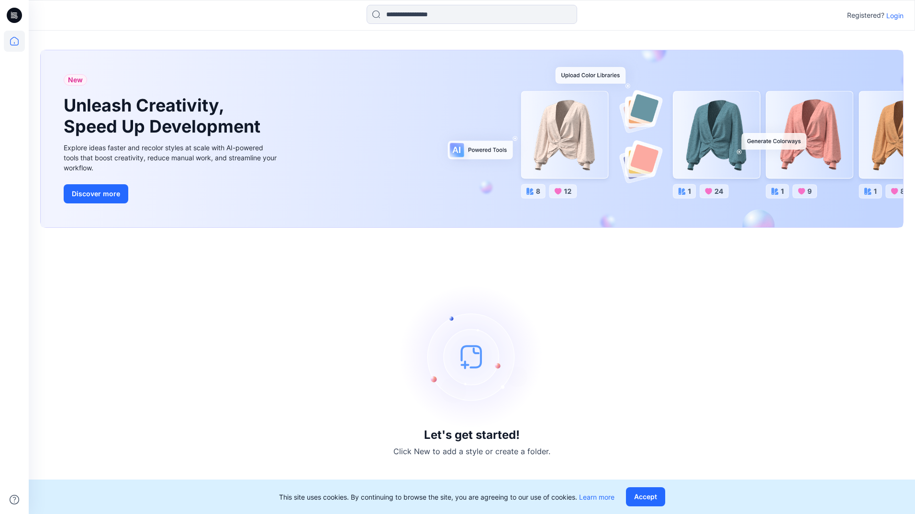
click at [896, 18] on p "Login" at bounding box center [894, 16] width 17 height 10
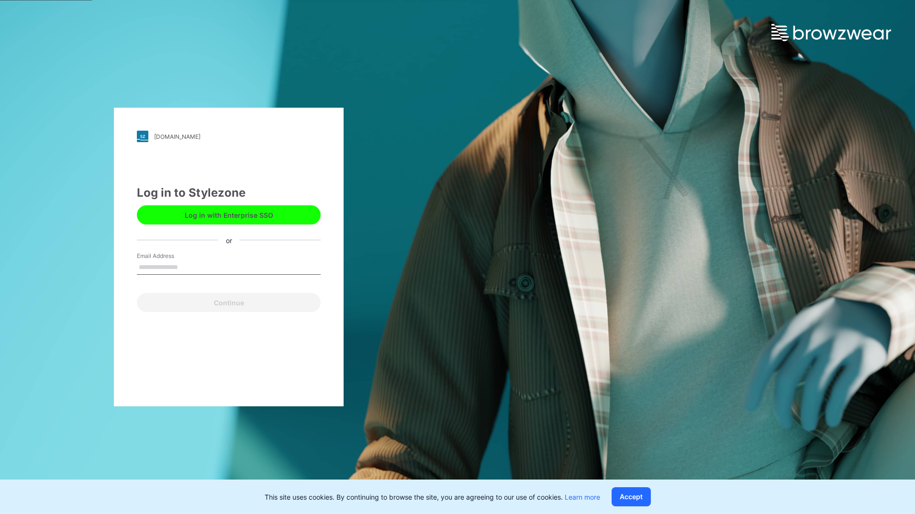
click at [266, 203] on div "Log in with Enterprise SSO" at bounding box center [229, 212] width 184 height 23
click at [266, 215] on button "Log in with Enterprise SSO" at bounding box center [229, 214] width 184 height 19
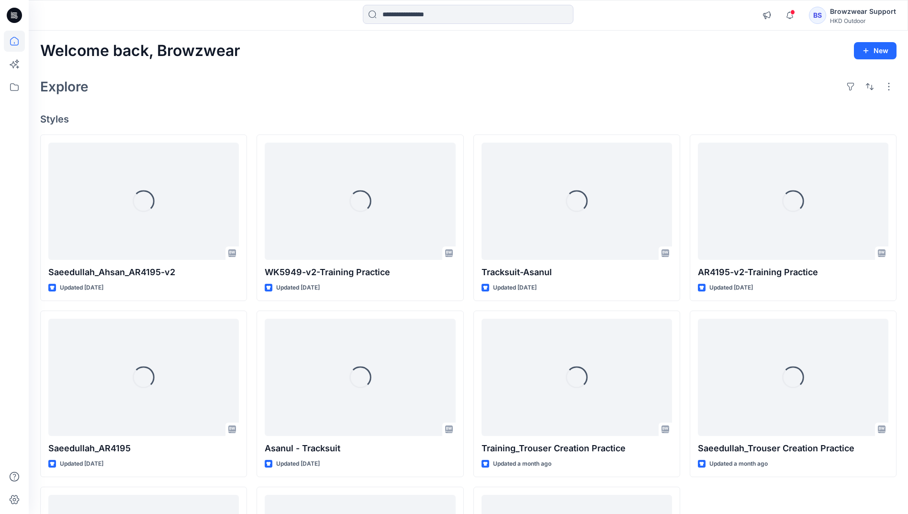
click at [826, 13] on div "BS" at bounding box center [816, 15] width 17 height 17
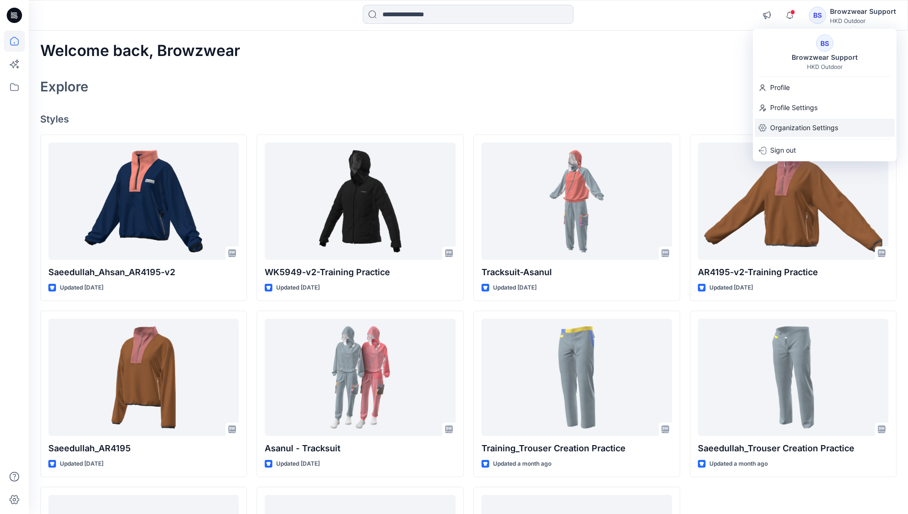
click at [806, 122] on p "Organization Settings" at bounding box center [804, 128] width 68 height 18
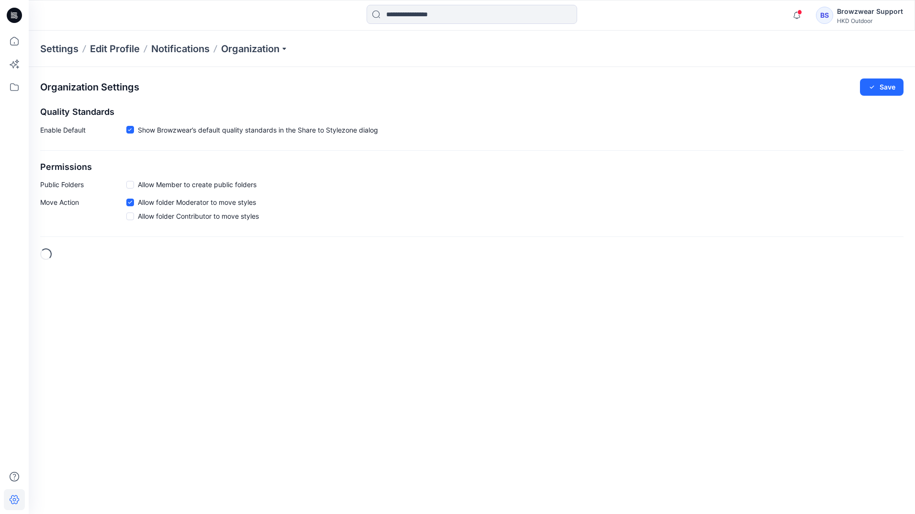
click at [266, 40] on div "Settings Edit Profile Notifications Organization" at bounding box center [472, 49] width 886 height 36
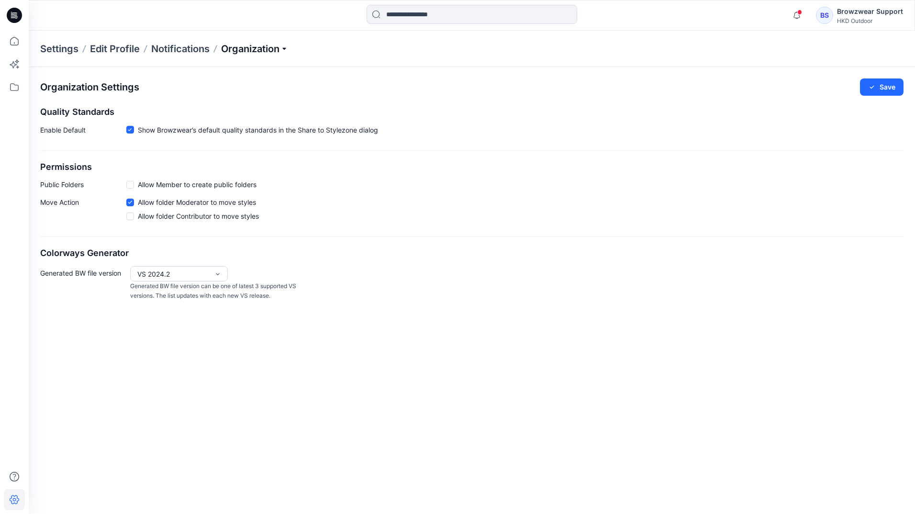
click at [267, 45] on p "Organization" at bounding box center [254, 48] width 67 height 13
click at [251, 163] on link "User Roles" at bounding box center [256, 166] width 140 height 19
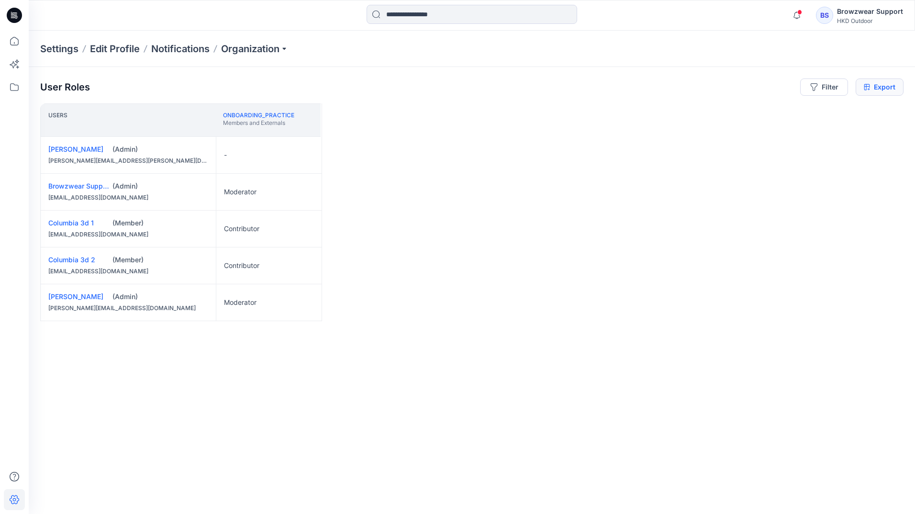
click at [878, 84] on link "Export" at bounding box center [879, 86] width 48 height 17
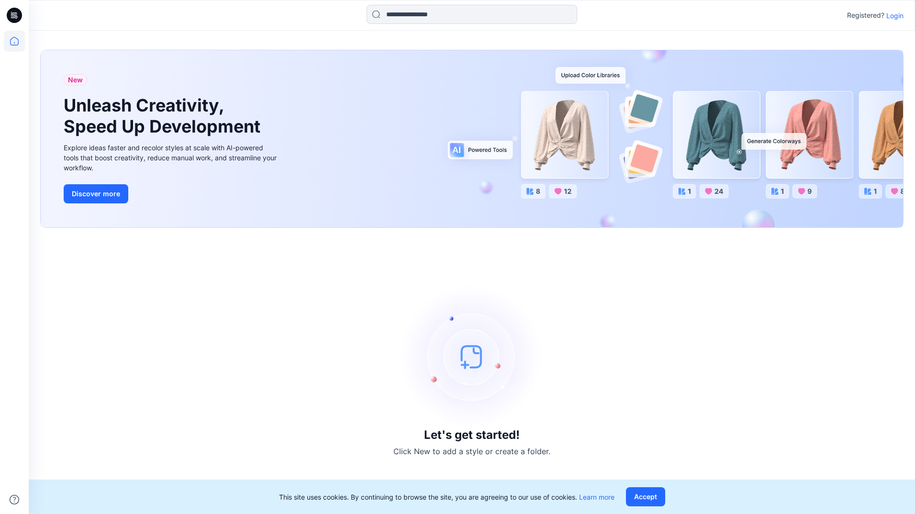
click at [894, 9] on div "Registered? Login" at bounding box center [472, 15] width 886 height 21
click at [895, 13] on p "Login" at bounding box center [894, 16] width 17 height 10
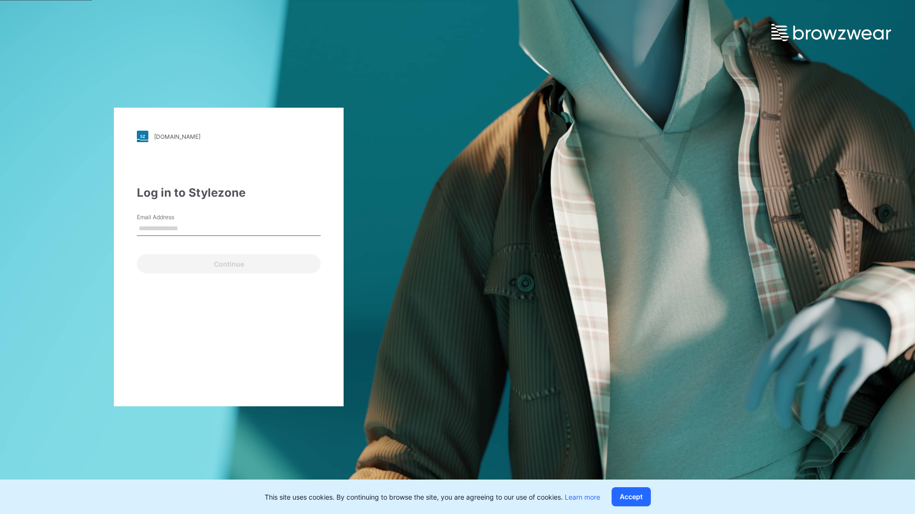
click at [245, 228] on input "Email Address" at bounding box center [229, 228] width 184 height 14
drag, startPoint x: 272, startPoint y: 235, endPoint x: 86, endPoint y: 234, distance: 186.6
click at [86, 234] on div "**********" at bounding box center [228, 257] width 457 height 514
type input "**********"
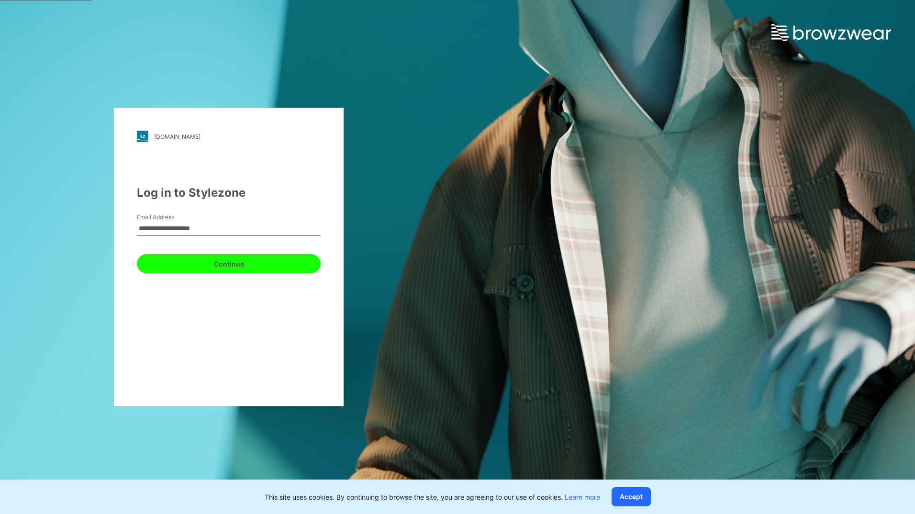
click at [200, 268] on button "Continue" at bounding box center [229, 263] width 184 height 19
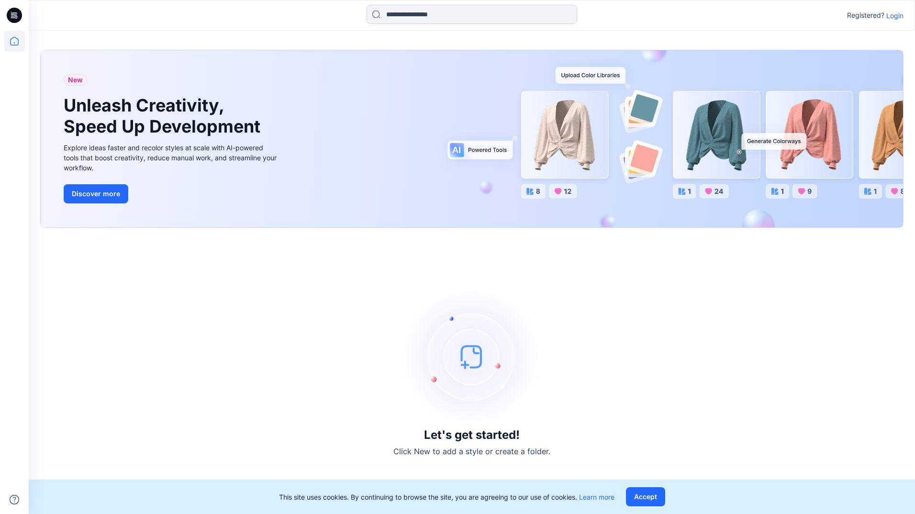
click at [891, 18] on p "Login" at bounding box center [894, 16] width 17 height 10
